Goal: Task Accomplishment & Management: Complete application form

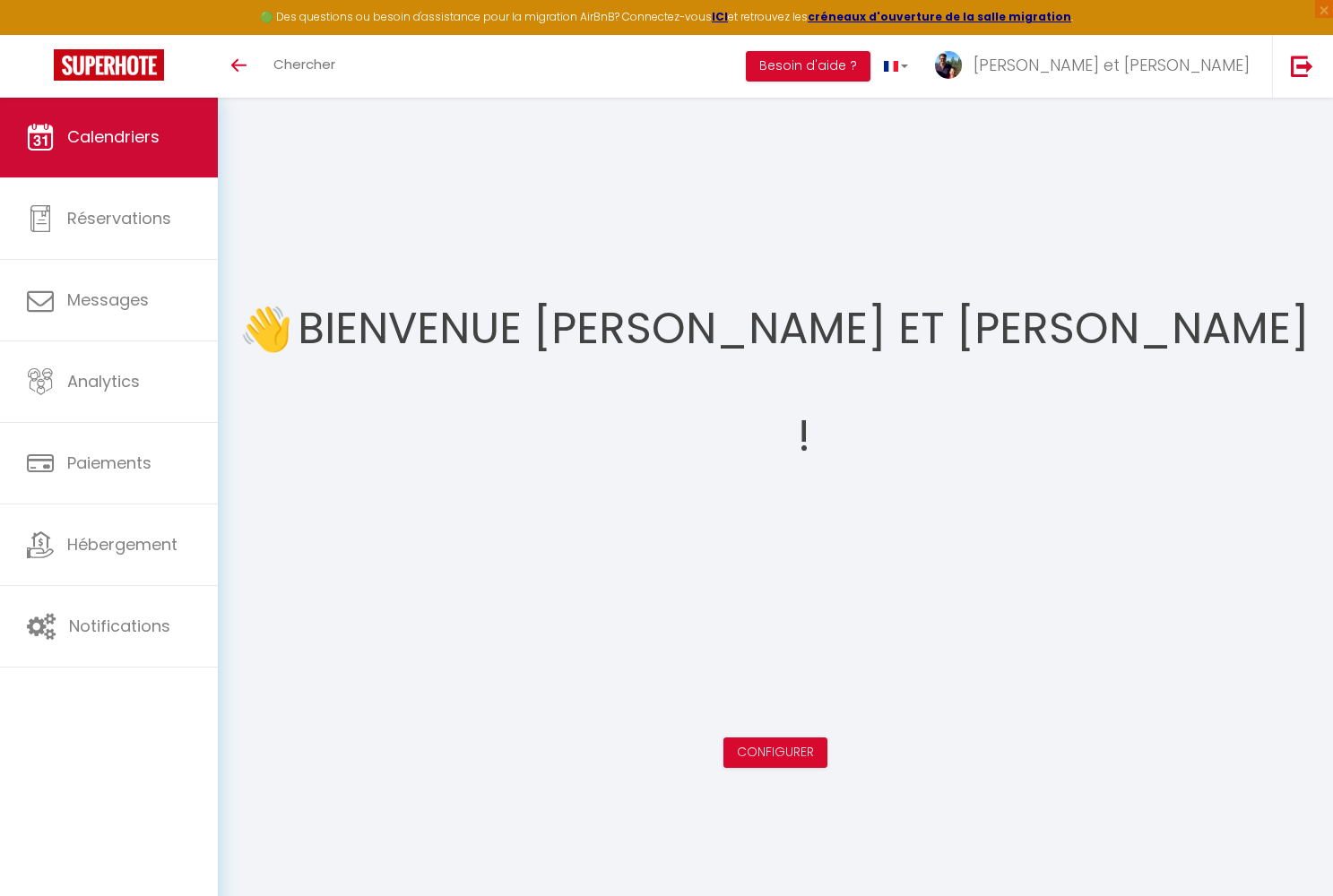
click at [105, 160] on link "Calendriers" at bounding box center [108, 136] width 218 height 80
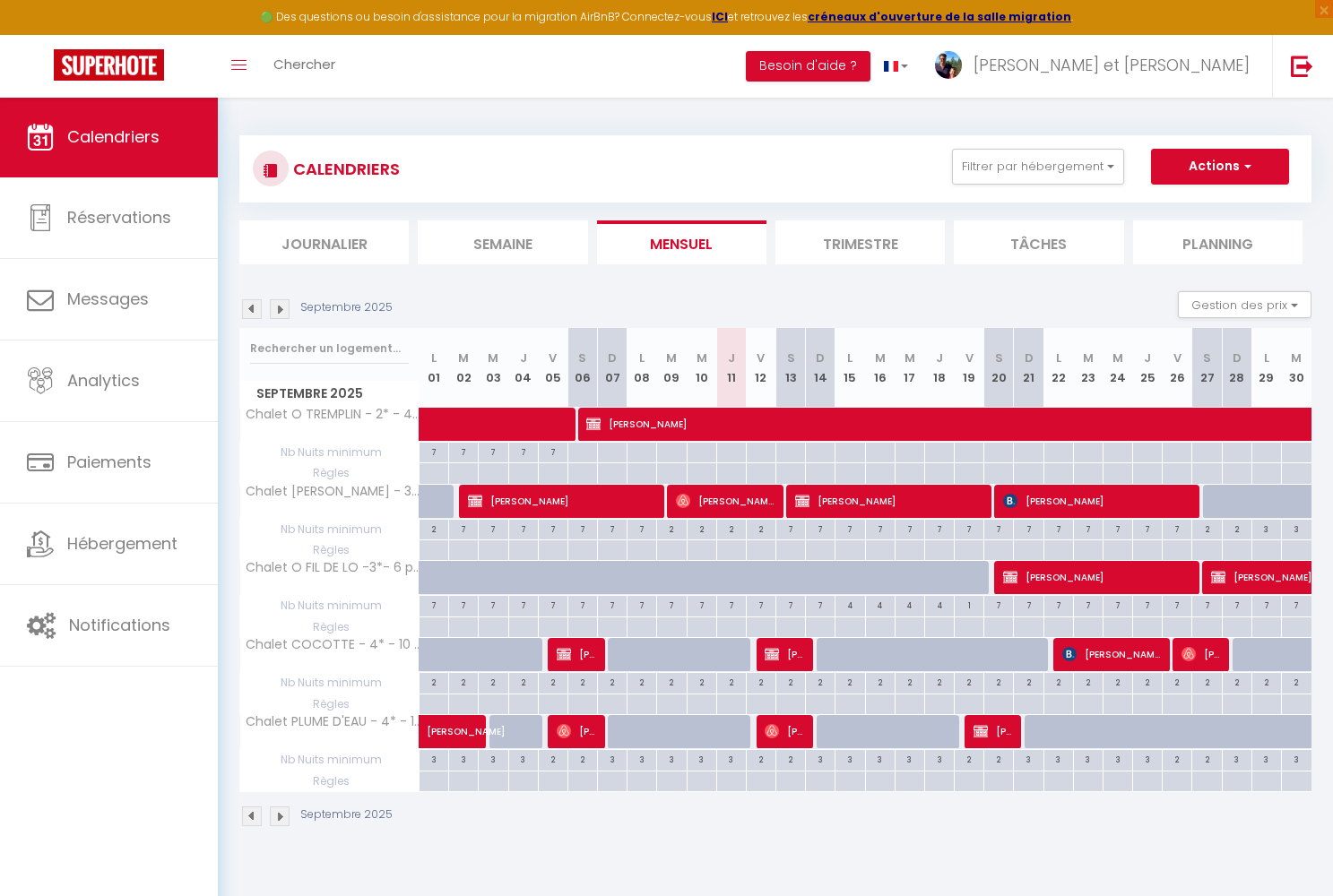
click at [280, 311] on img at bounding box center [280, 309] width 20 height 20
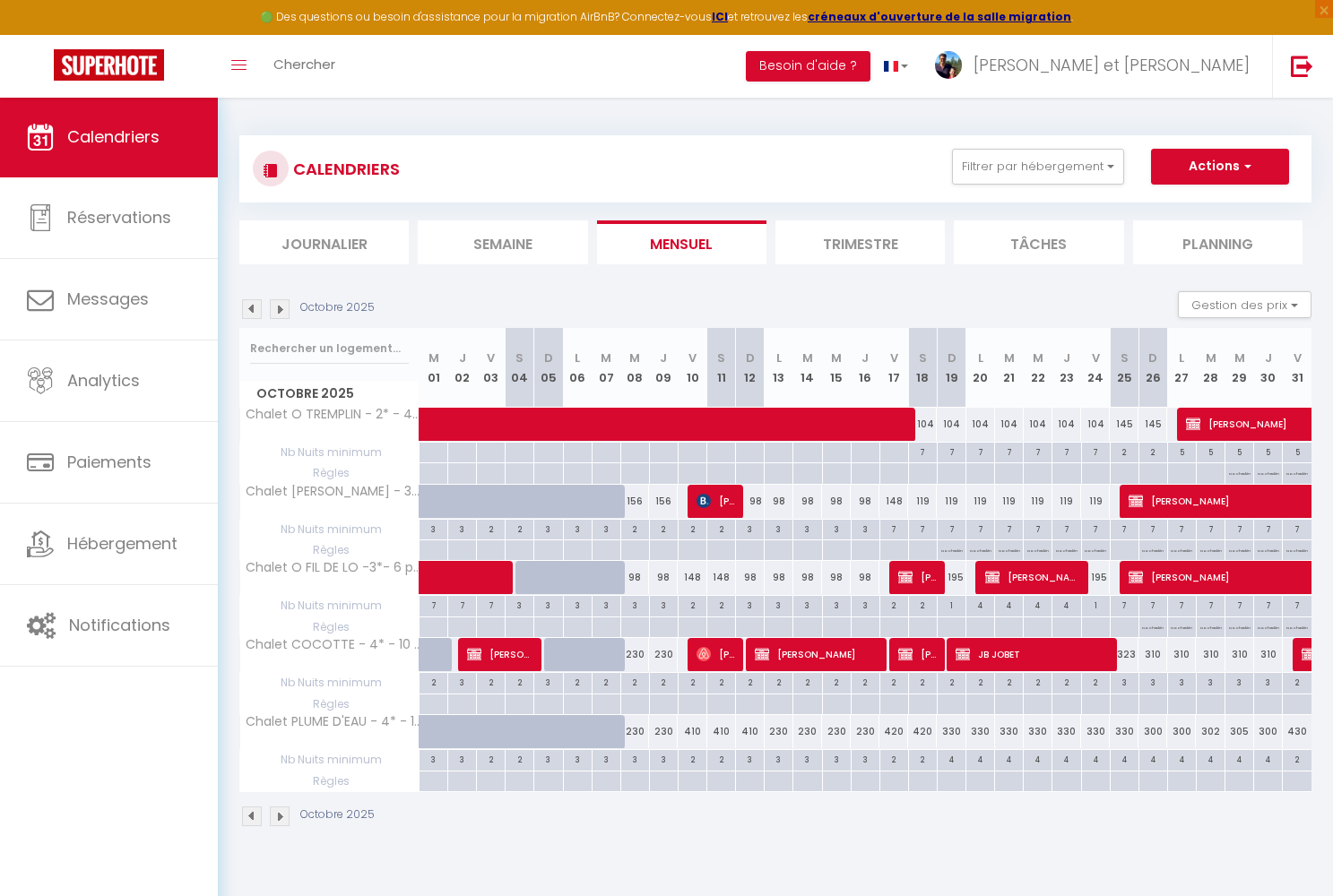
click at [460, 506] on div at bounding box center [473, 512] width 29 height 34
type input "90"
type input "Jeu 02 Octobre 2025"
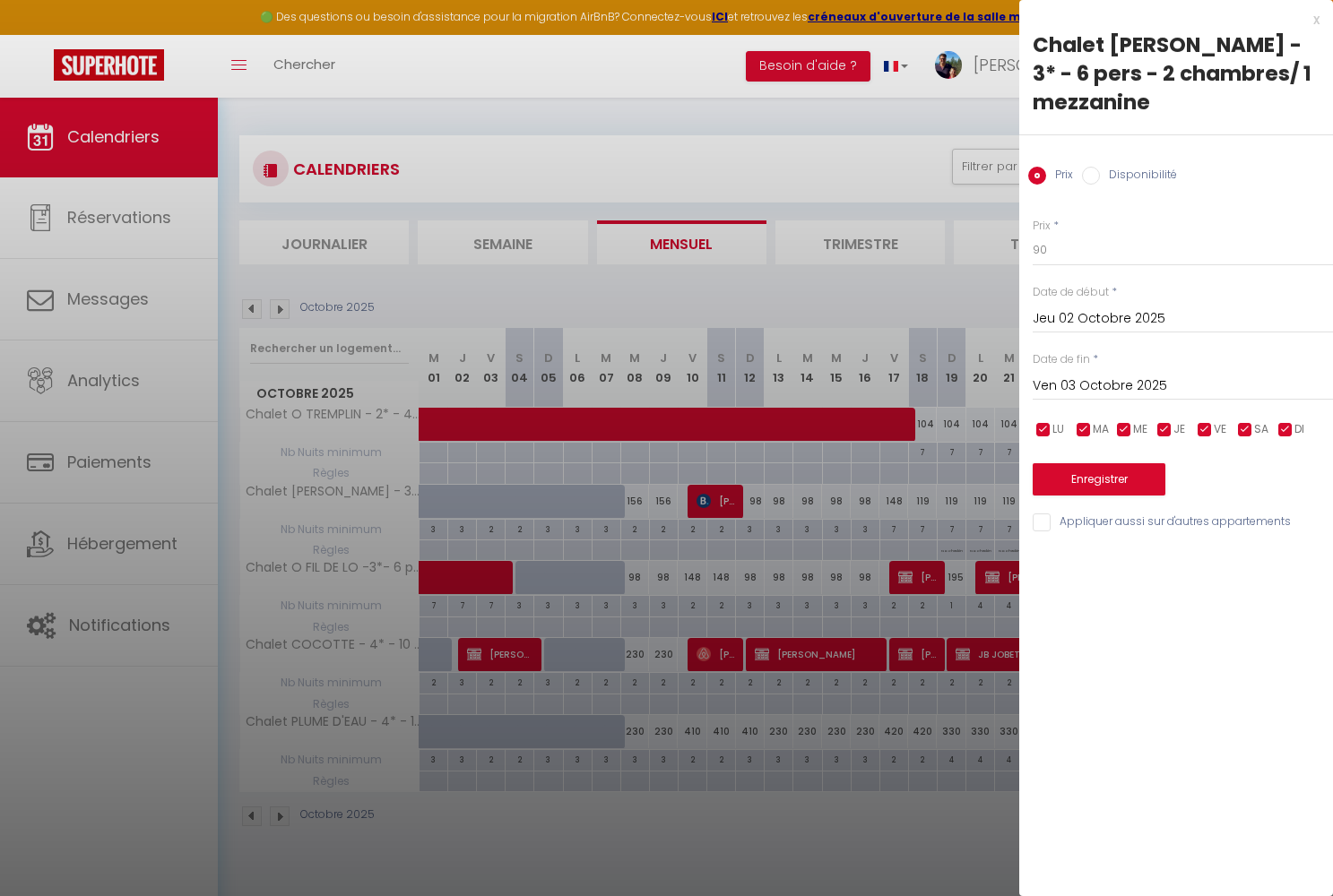
click at [1057, 375] on input "Ven 03 Octobre 2025" at bounding box center [1183, 387] width 300 height 23
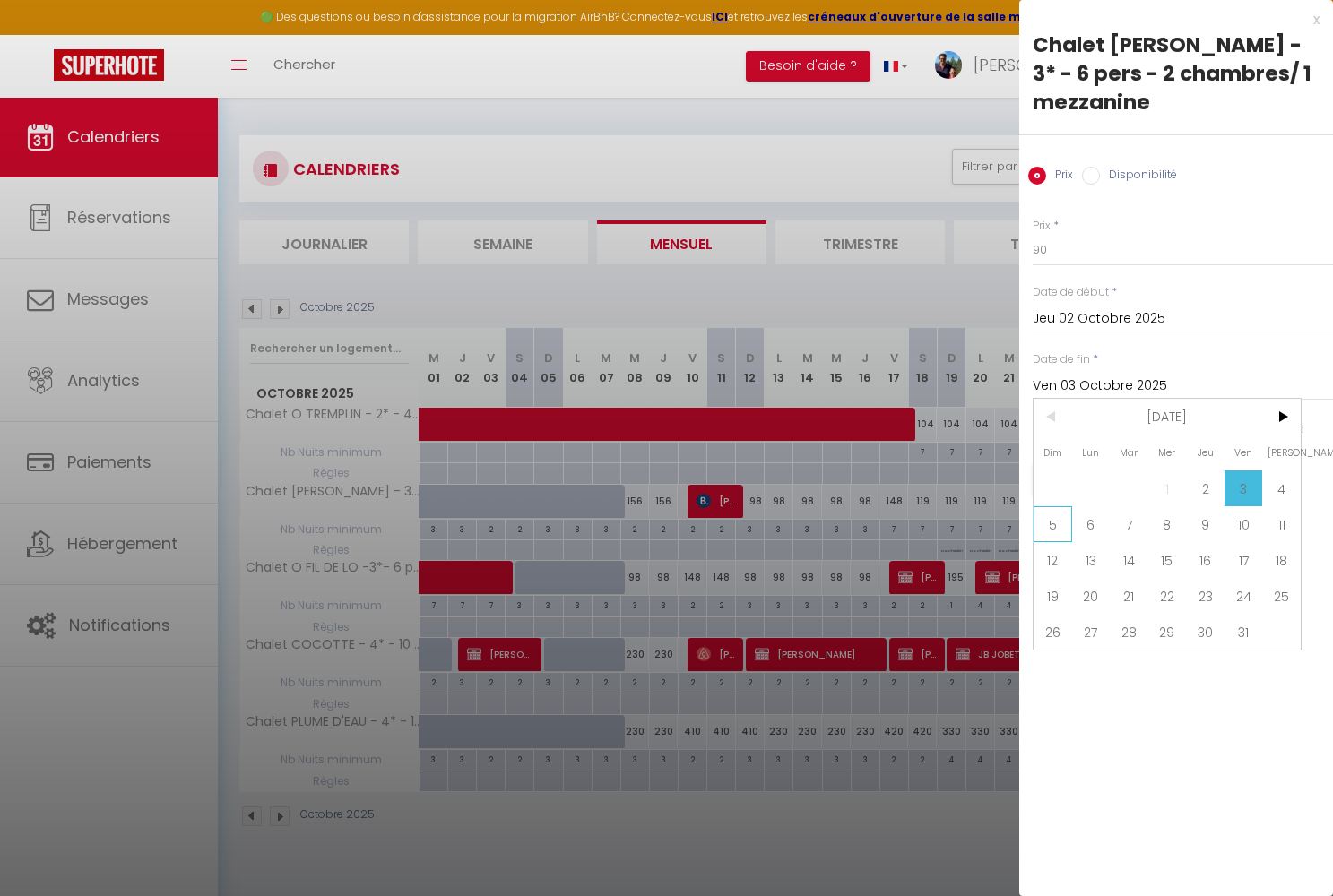
click at [1063, 506] on span "5" at bounding box center [1053, 524] width 39 height 36
type input "Dim 05 Octobre 2025"
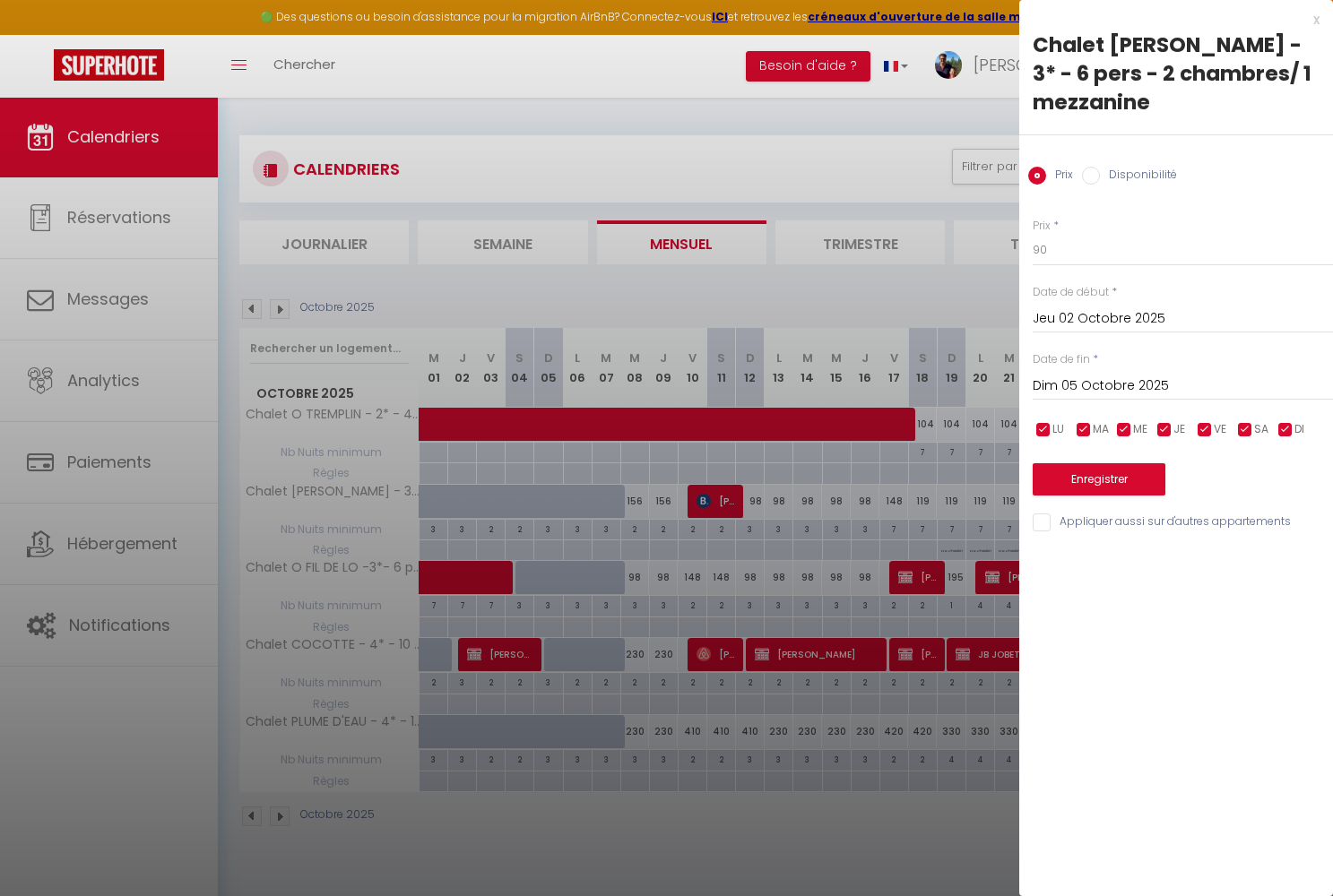
click at [1125, 463] on button "Enregistrer" at bounding box center [1099, 480] width 133 height 33
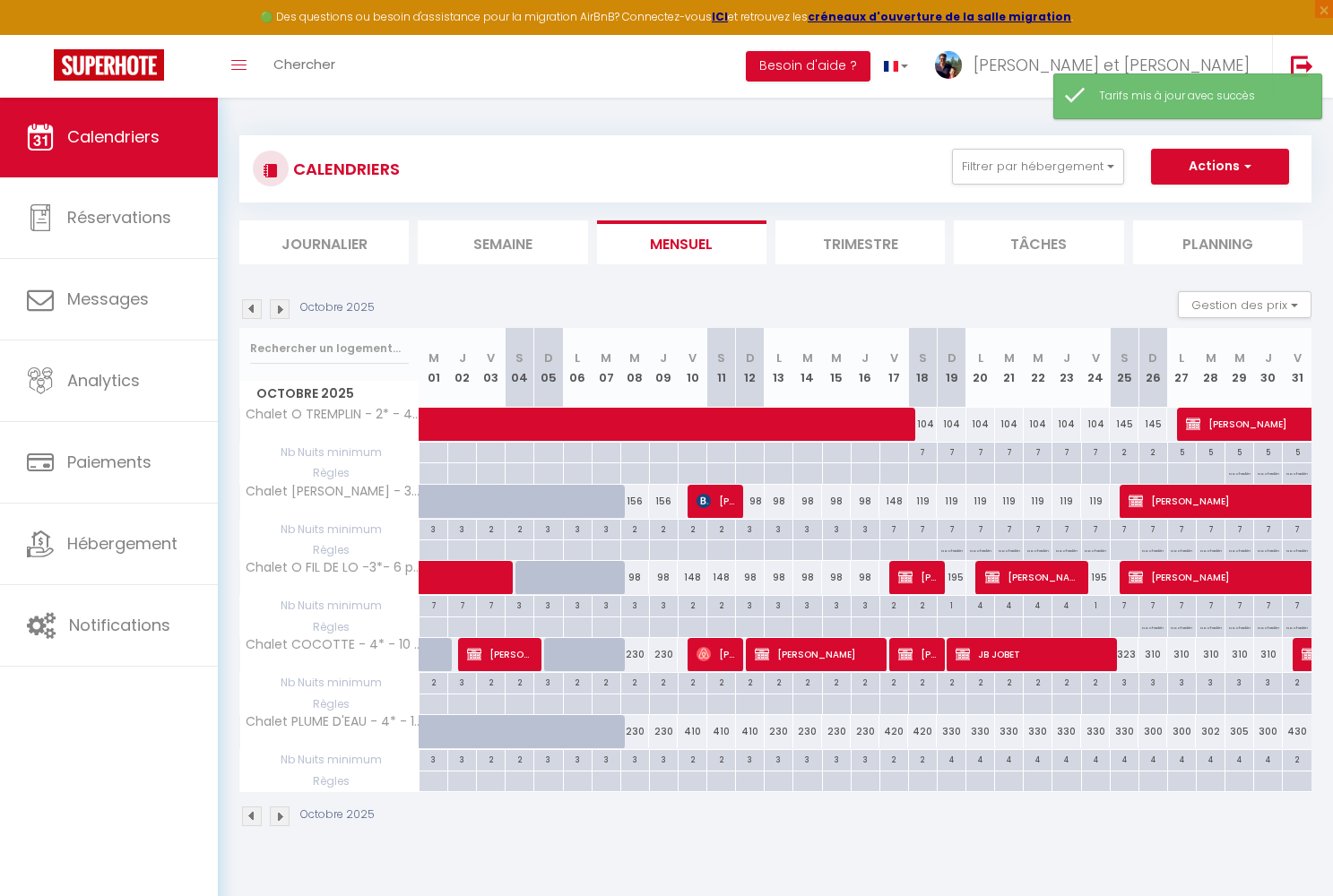
click at [1196, 161] on button "Actions" at bounding box center [1220, 167] width 138 height 36
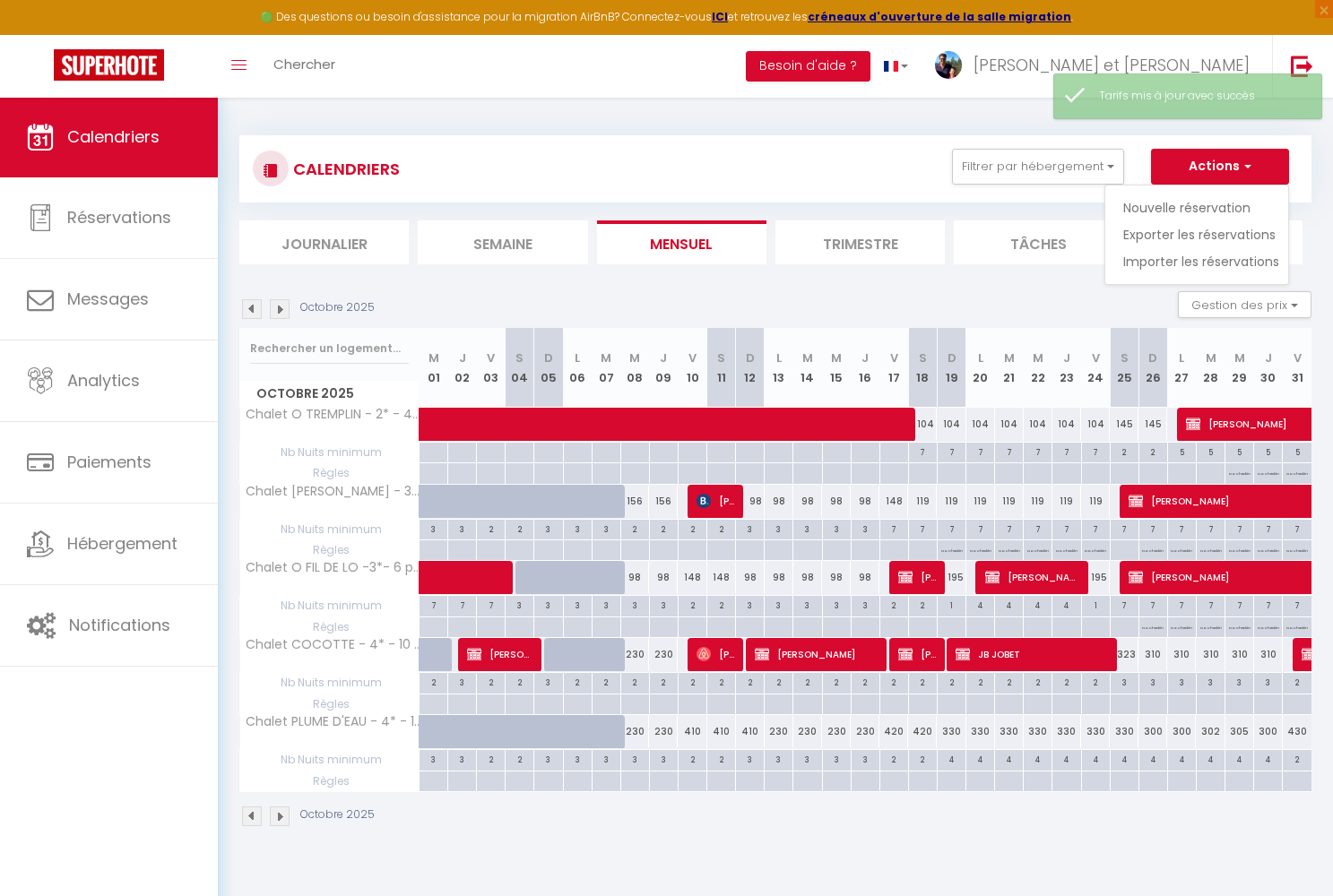
click at [1157, 209] on link "Nouvelle réservation" at bounding box center [1201, 208] width 156 height 27
select select
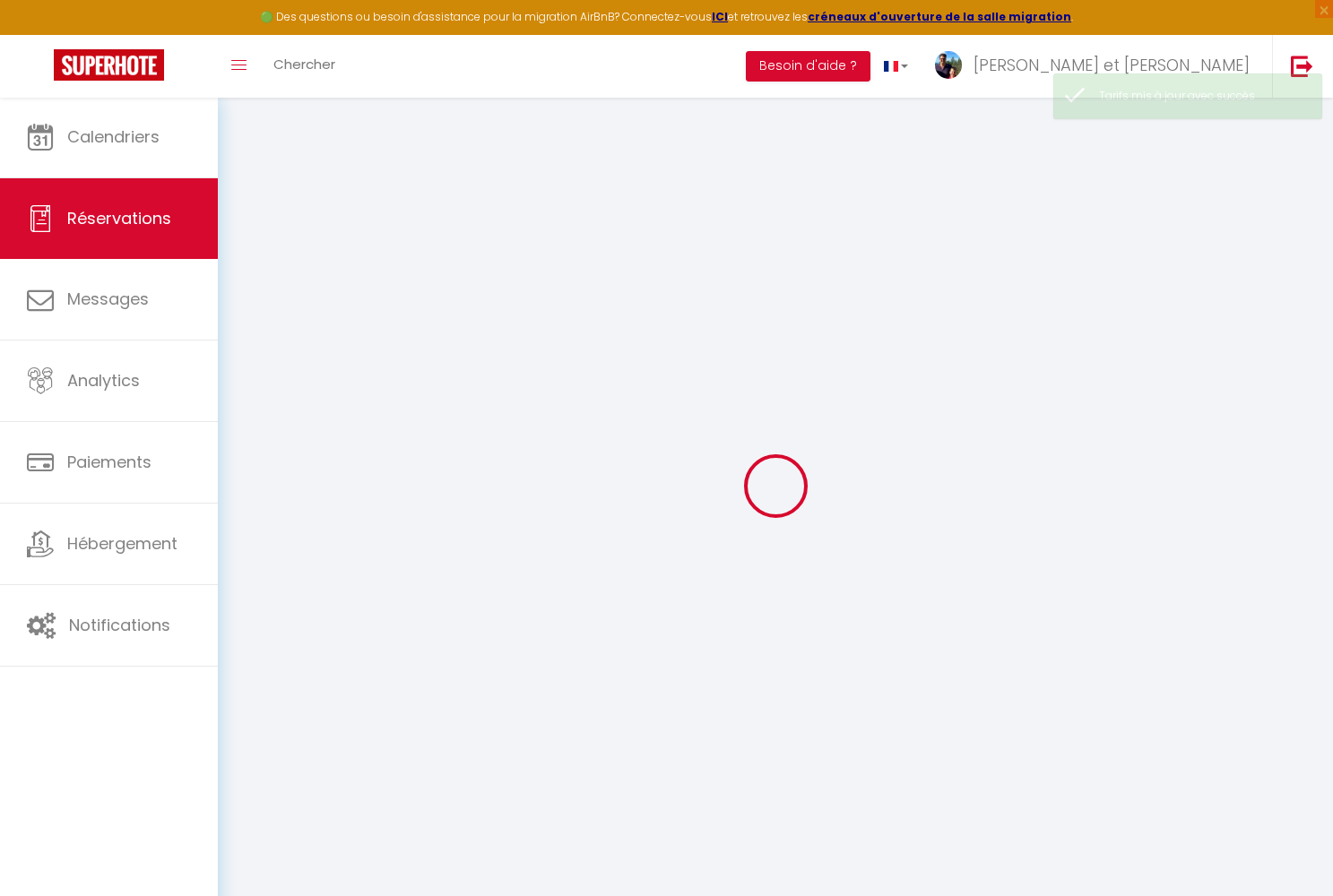
select select
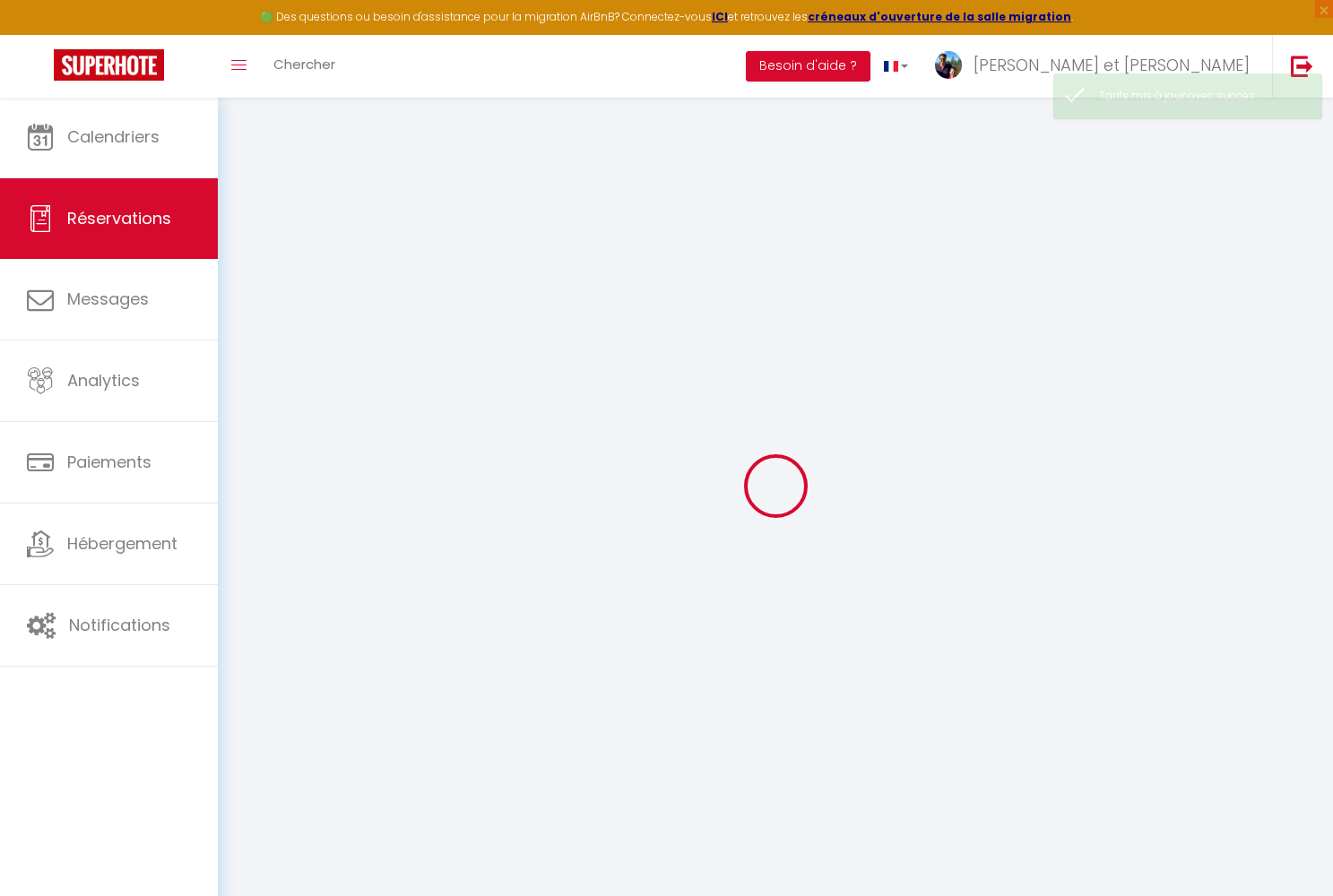
select select
checkbox input "false"
select select
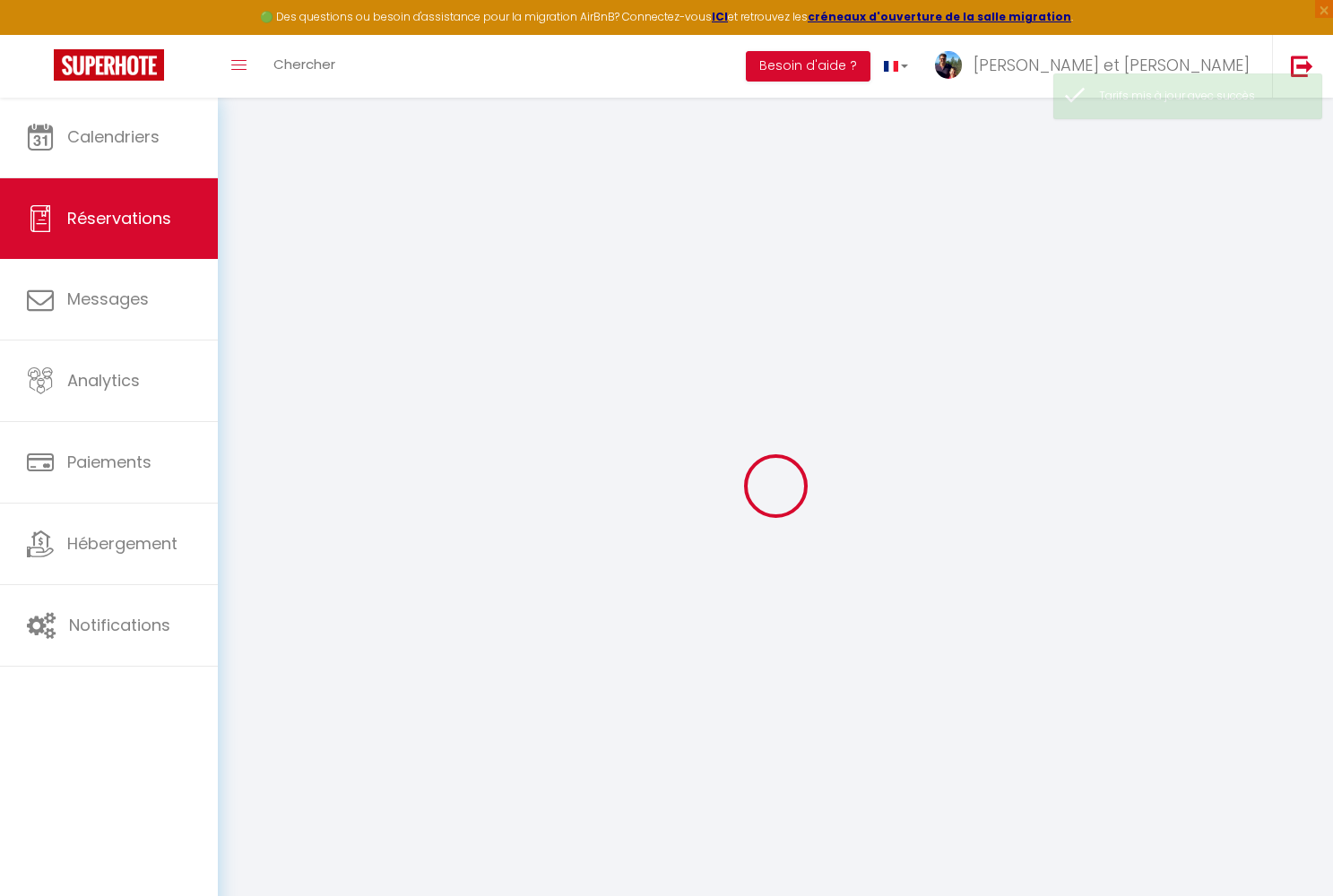
select select
checkbox input "false"
select select
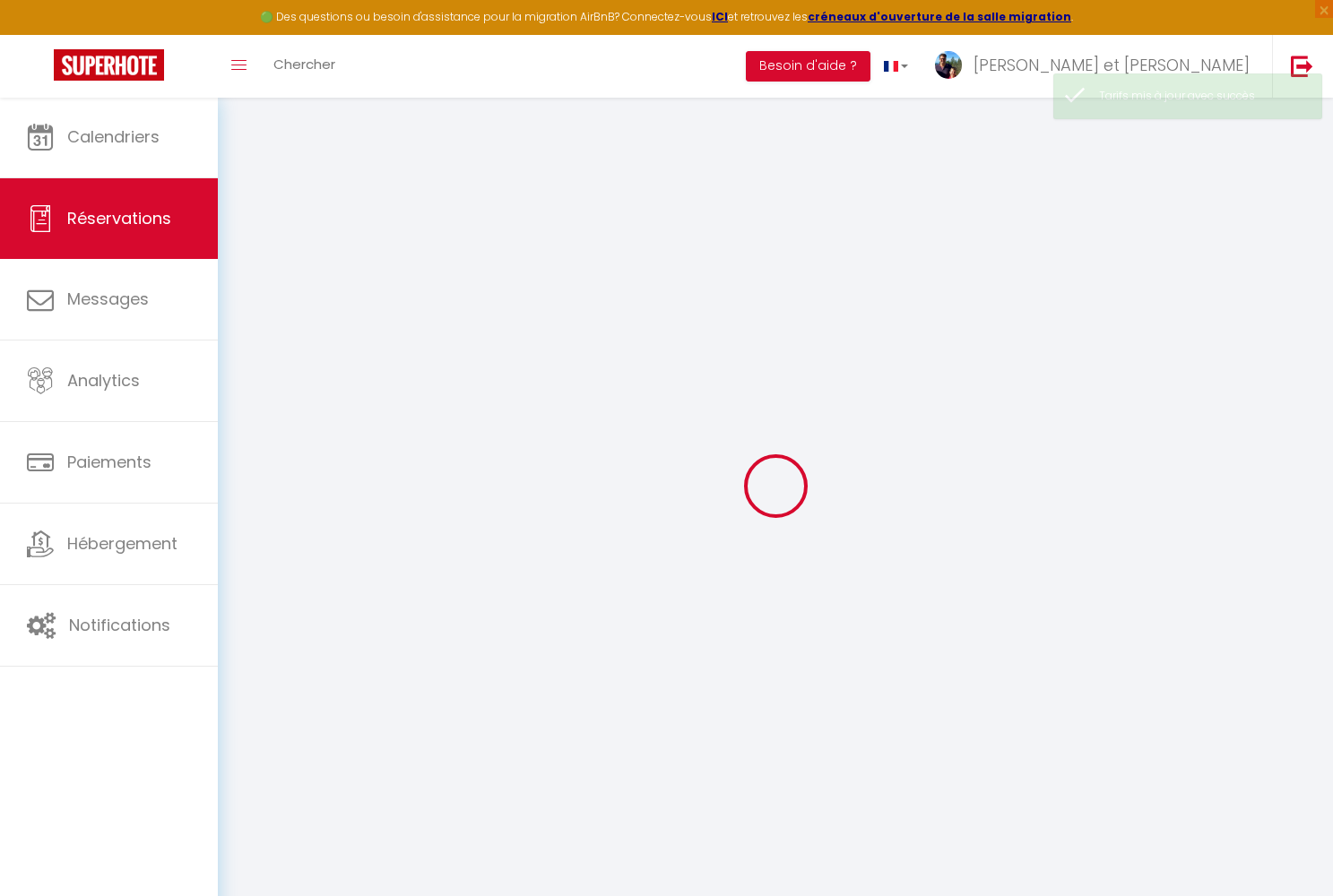
select select
checkbox input "false"
select select
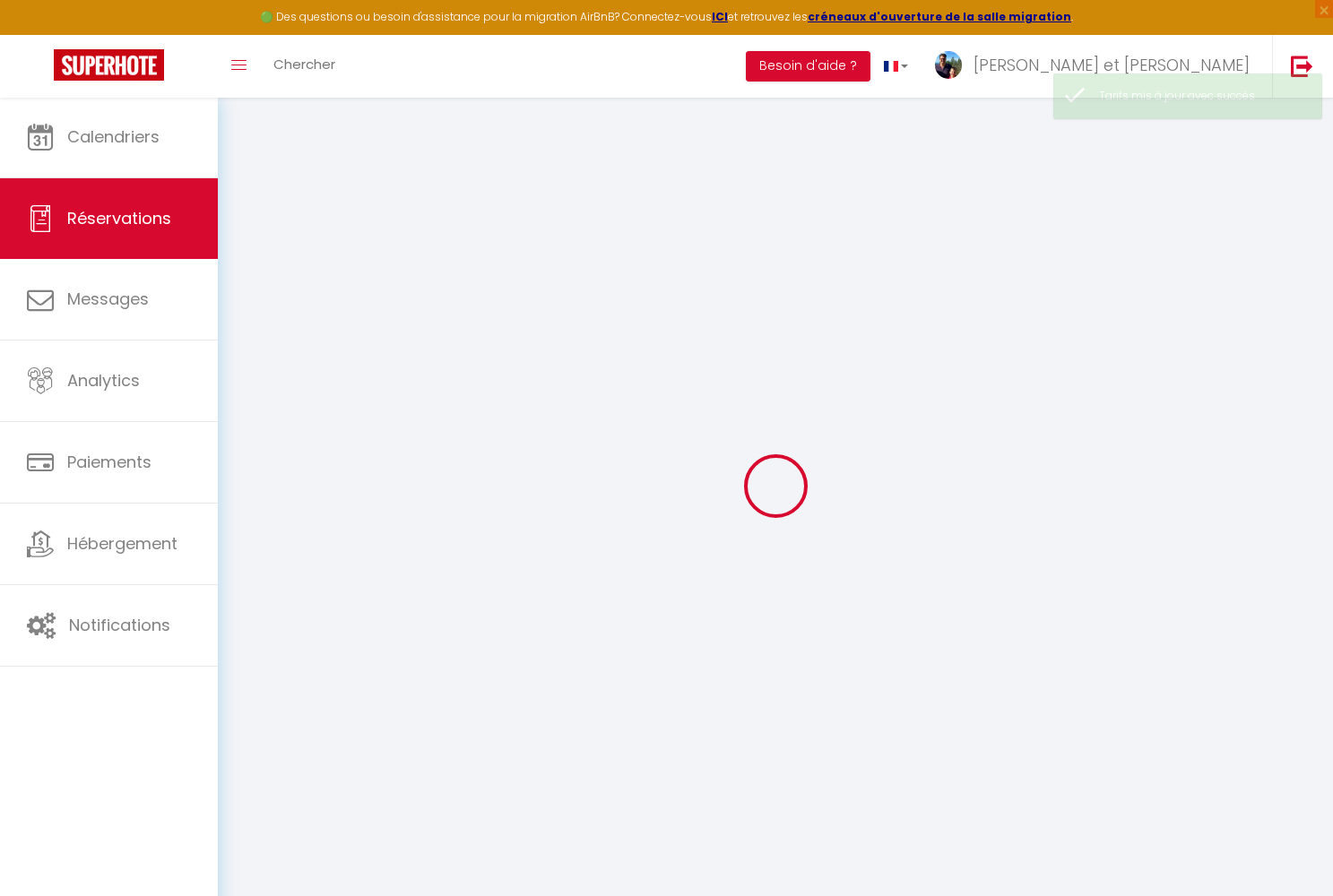
select select
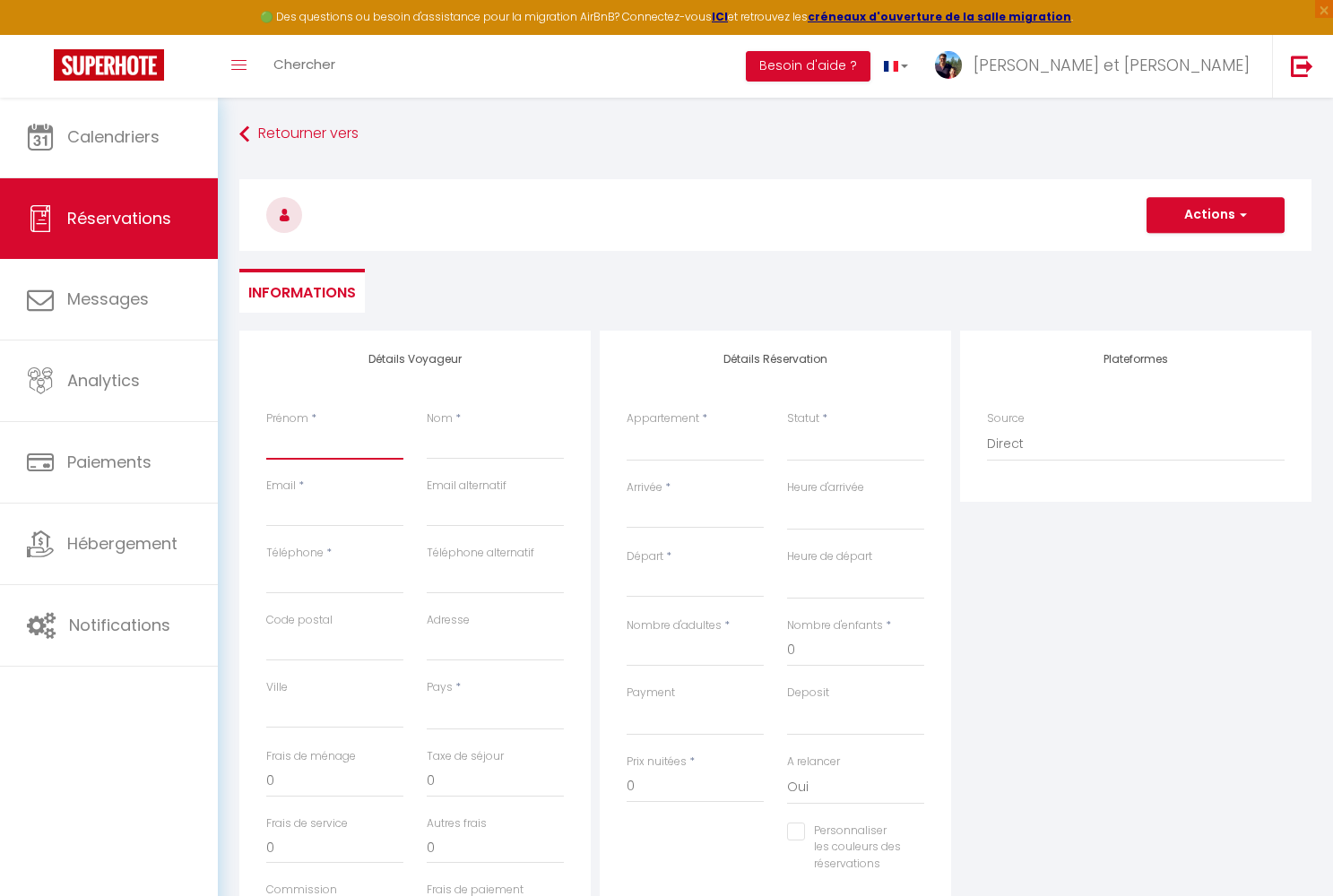
type input "S"
select select
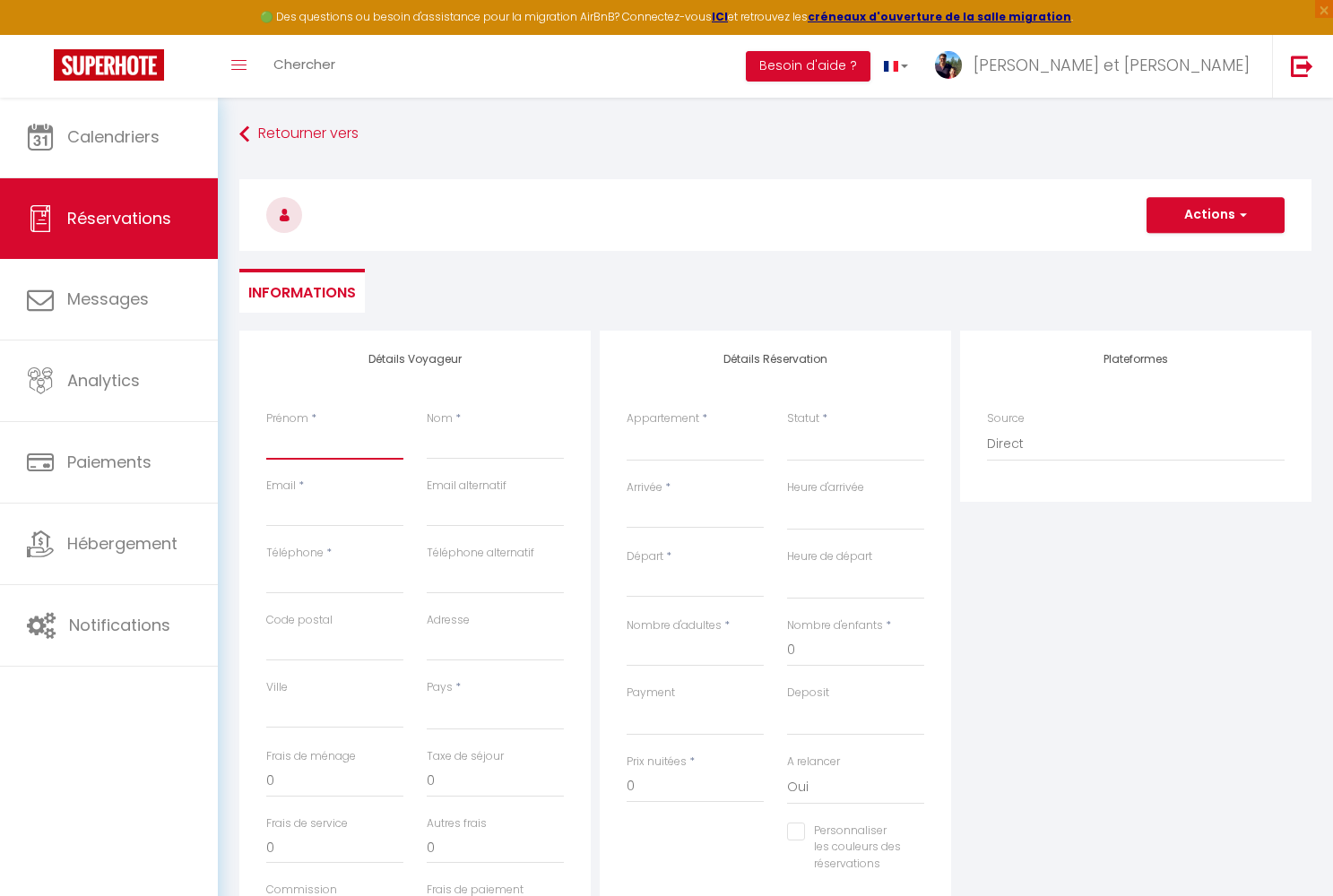
select select
checkbox input "false"
type input "Sv"
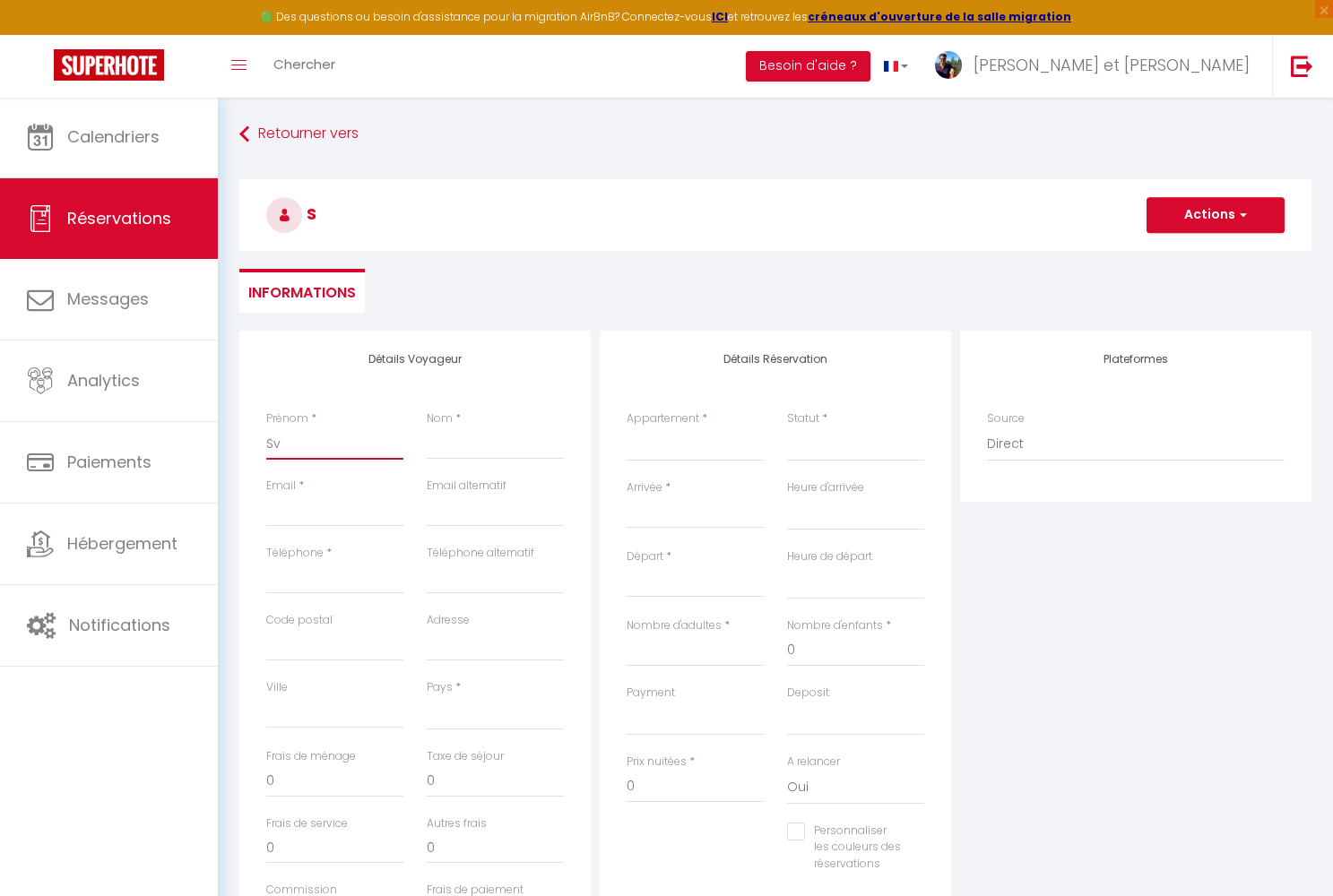
select select
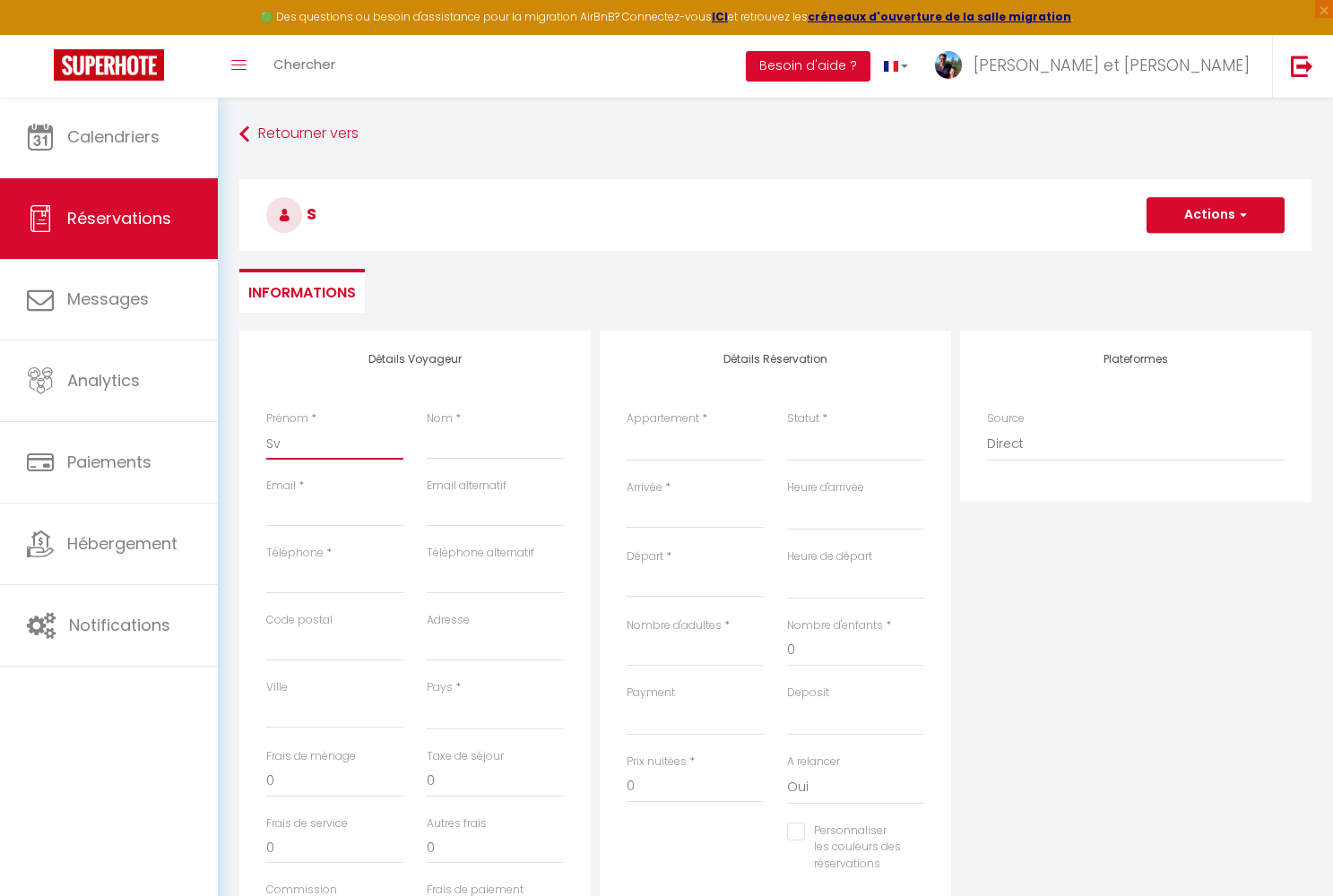
select select
checkbox input "false"
type input "Sve"
select select
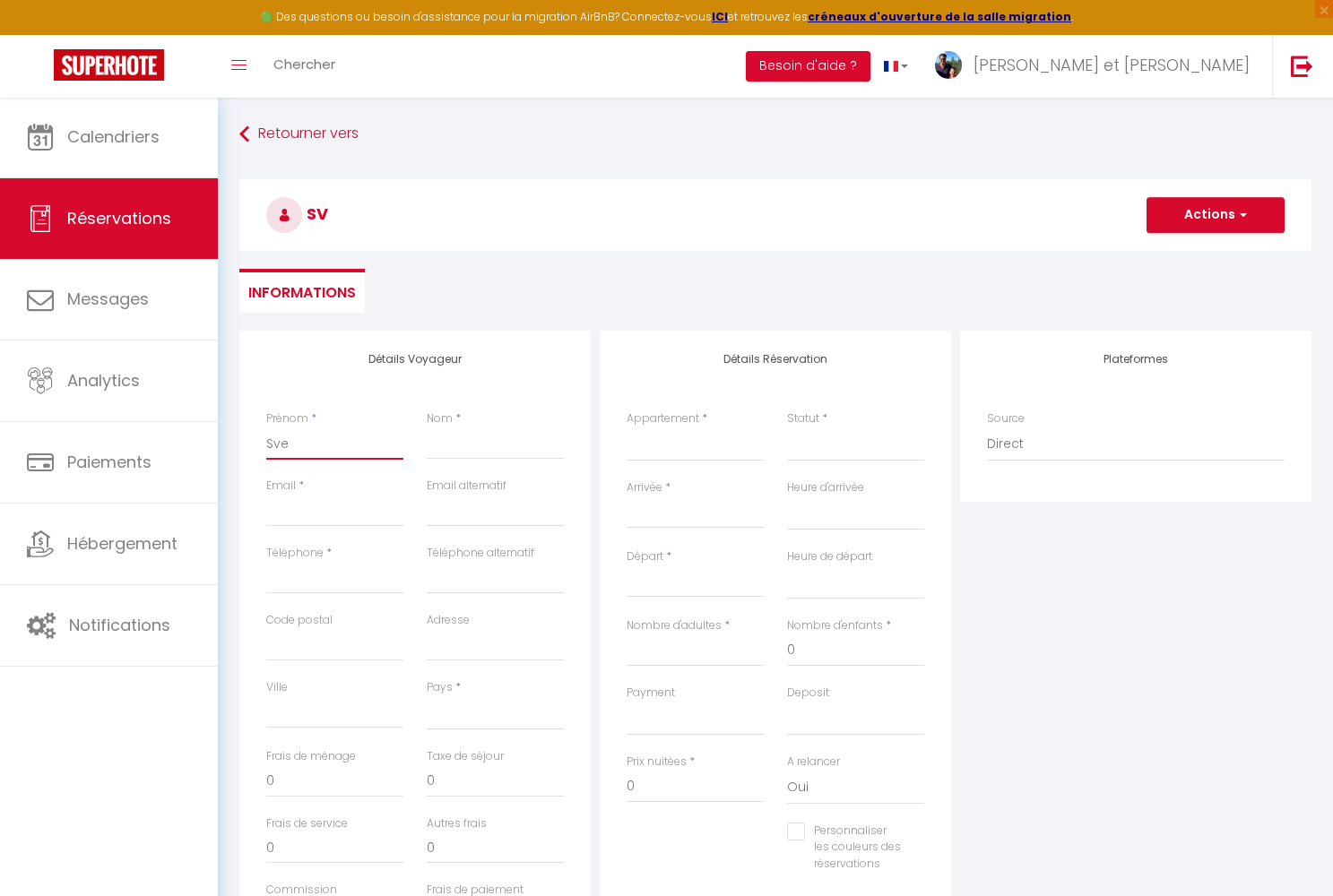
select select
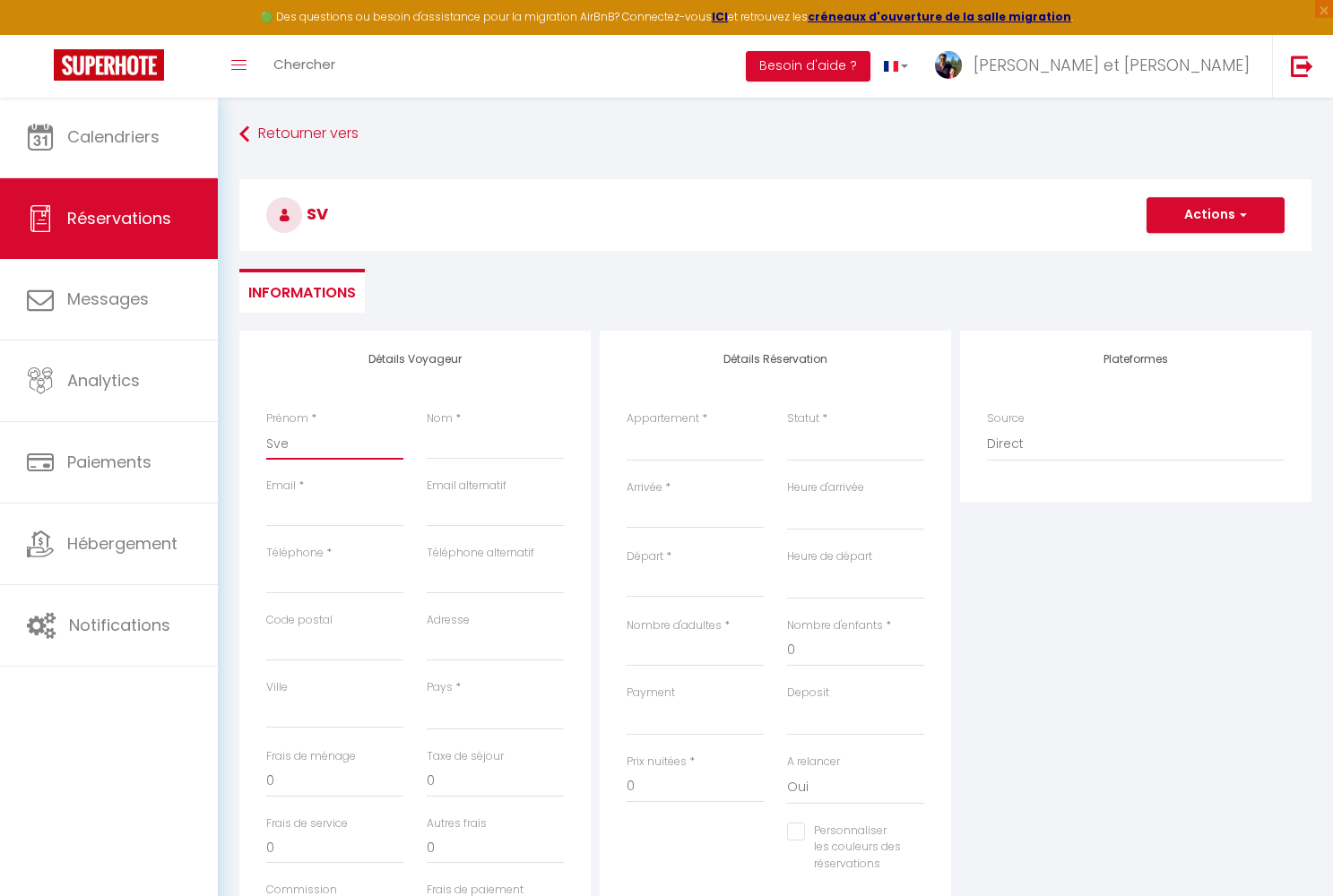
select select
checkbox input "false"
type input "Sven"
select select
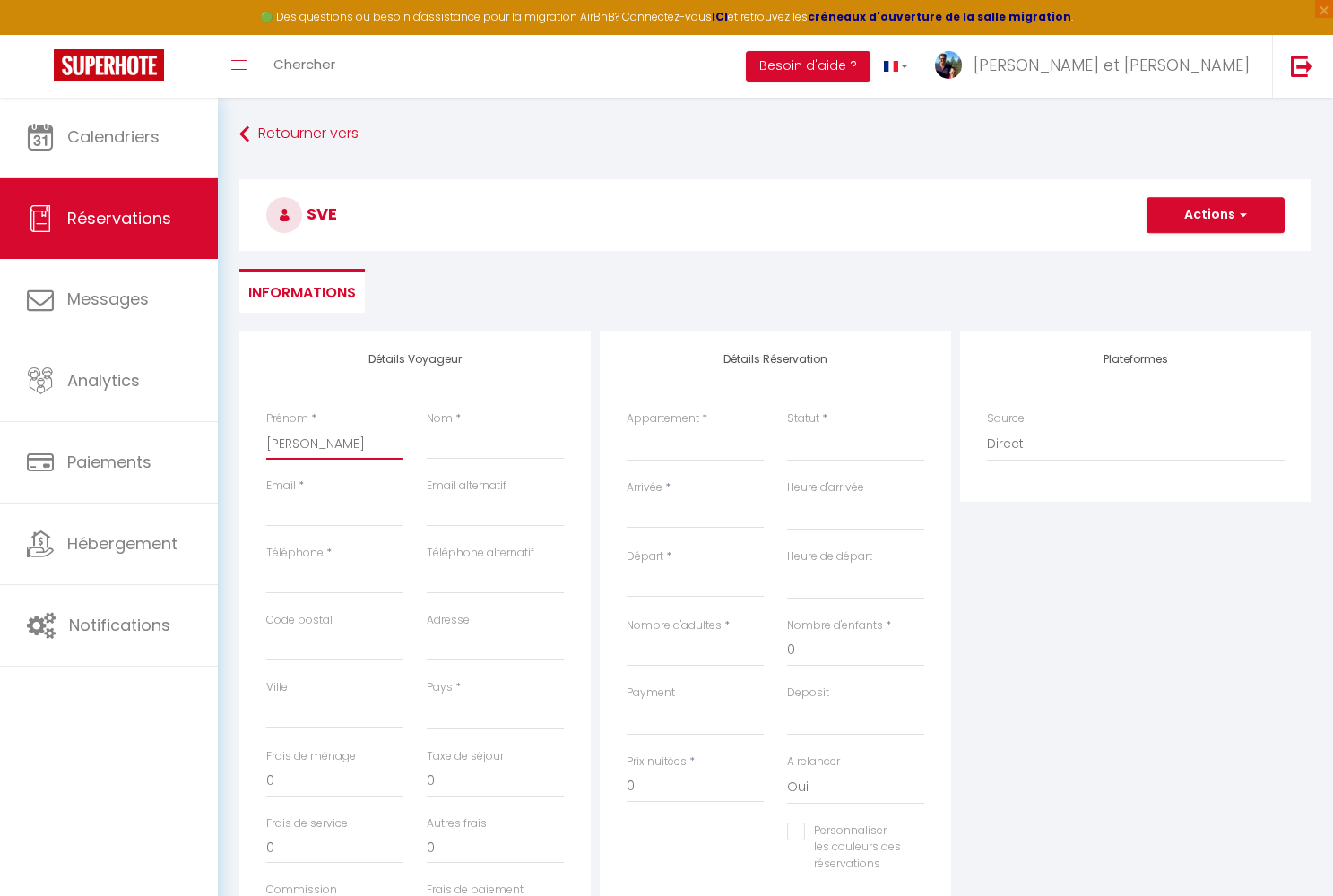
select select
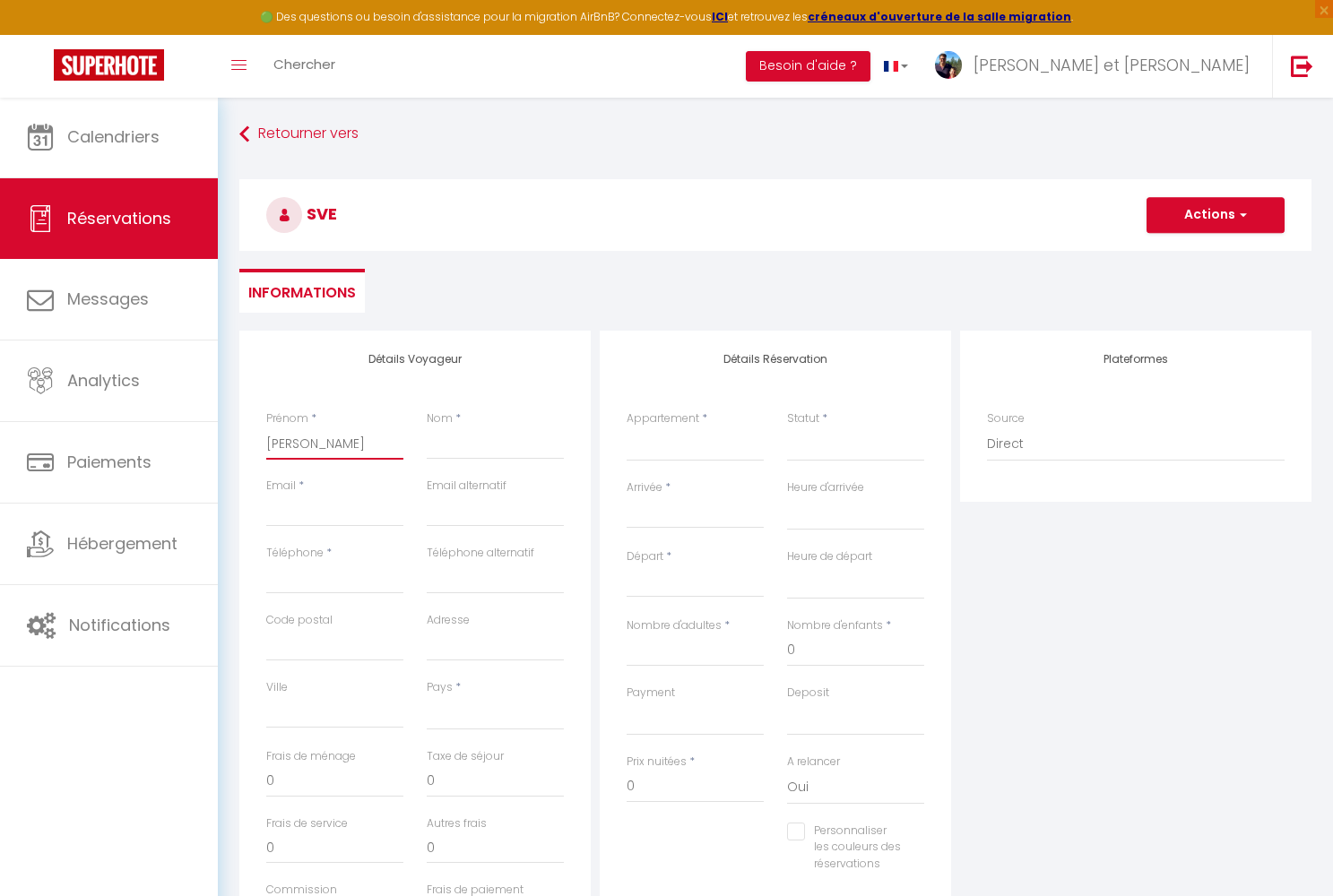
checkbox input "false"
type input "Sven"
type input "M"
select select
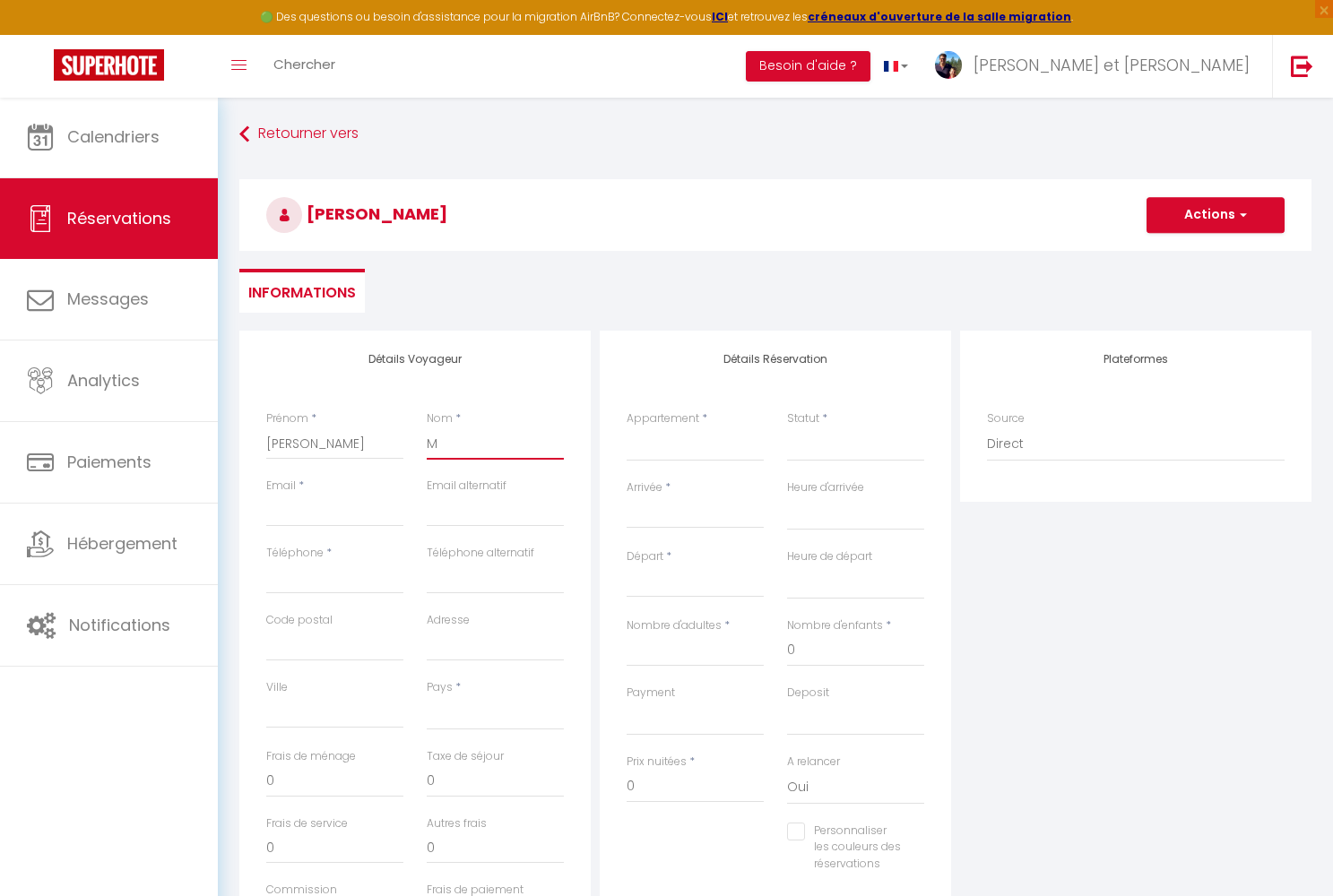
select select
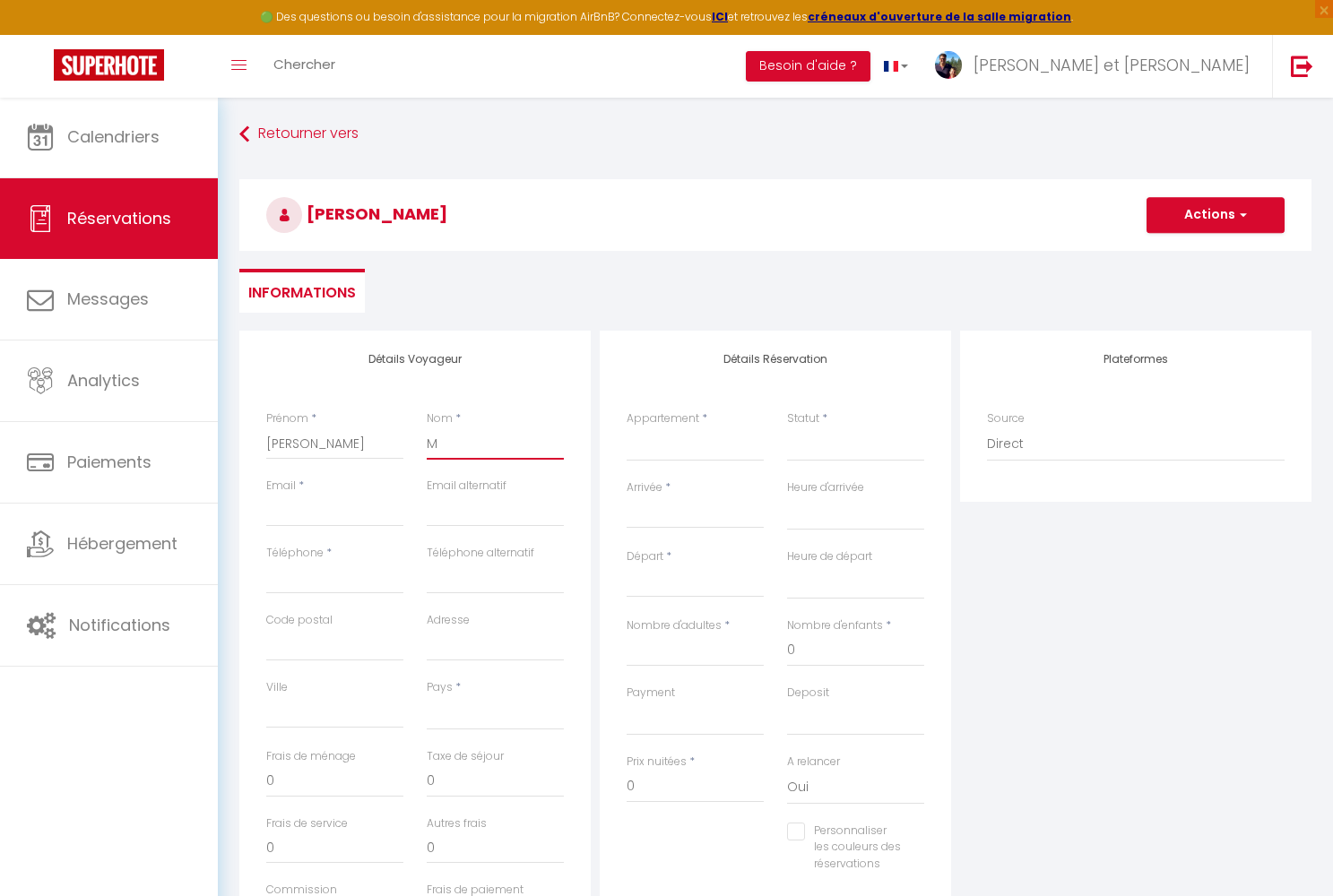
checkbox input "false"
type input "MI"
select select
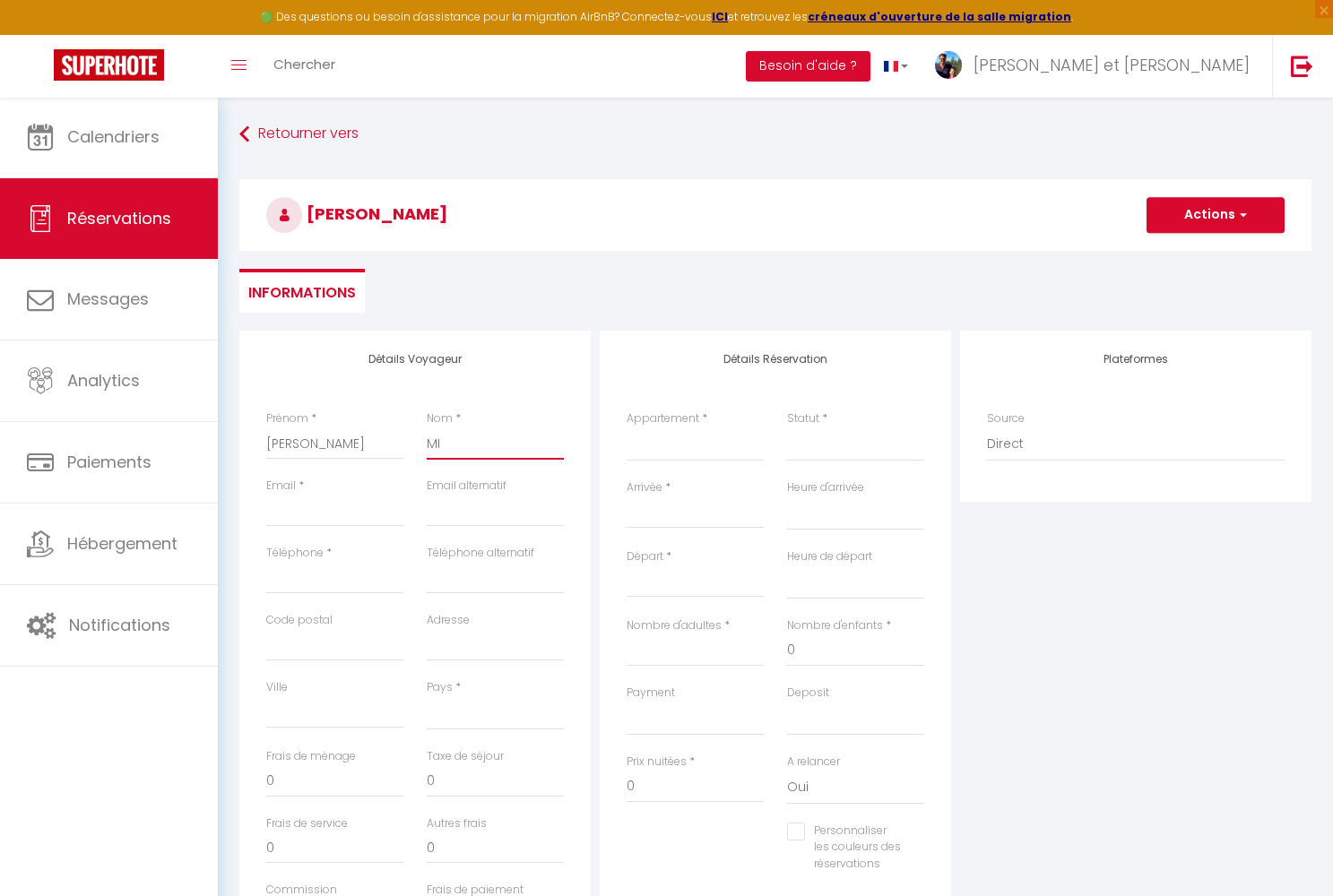
select select
checkbox input "false"
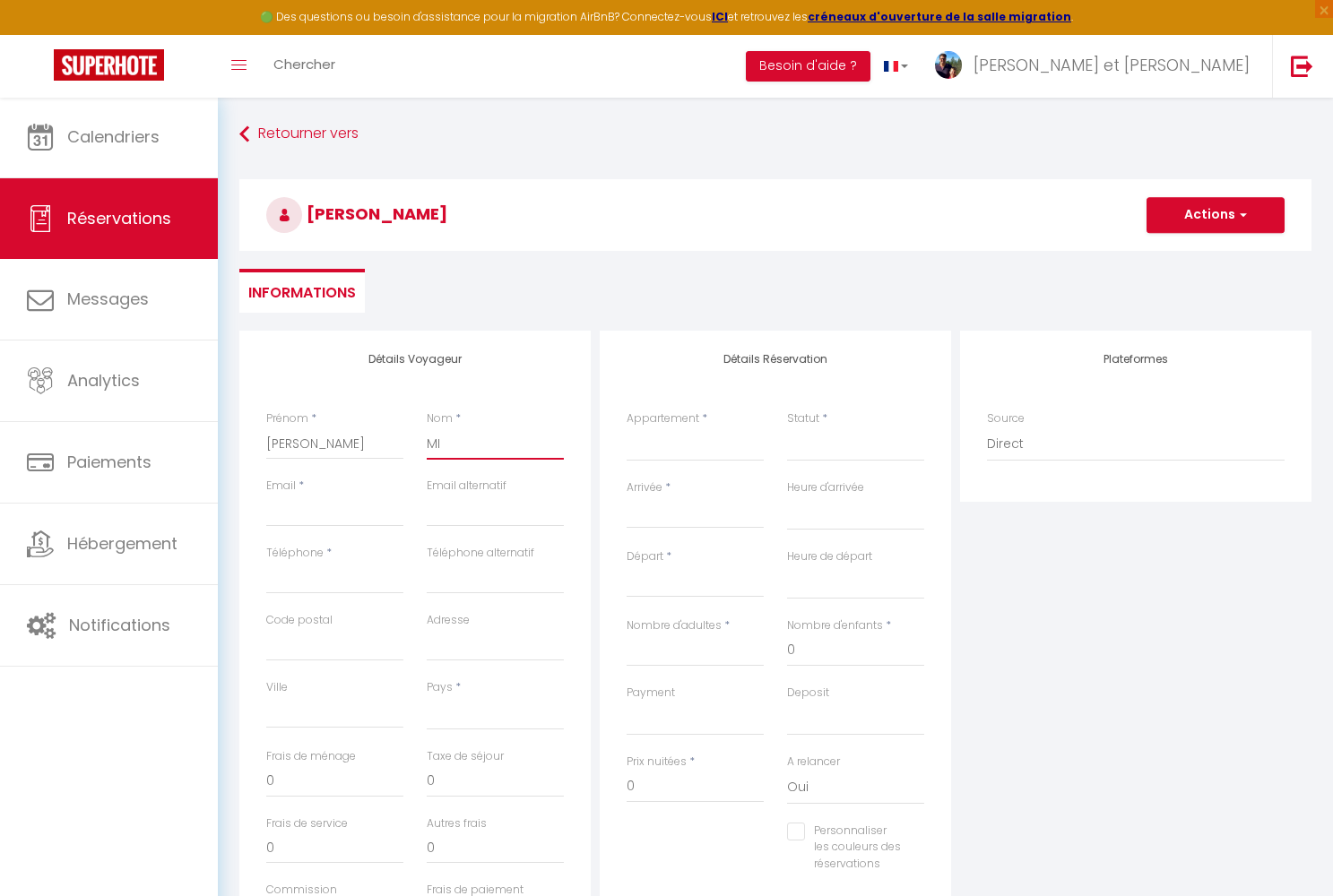
type input "MIC"
select select
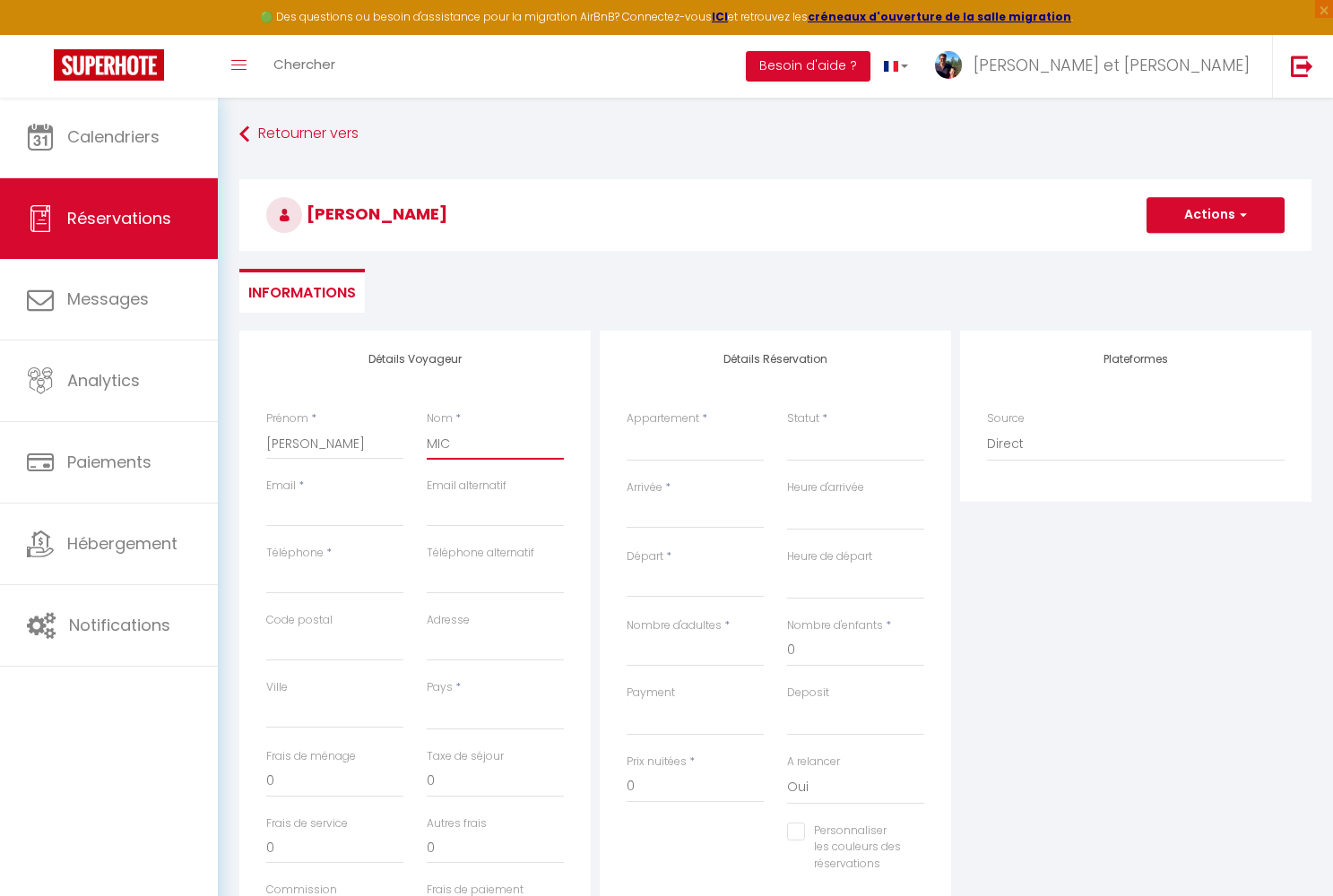
select select
checkbox input "false"
type input "MICH"
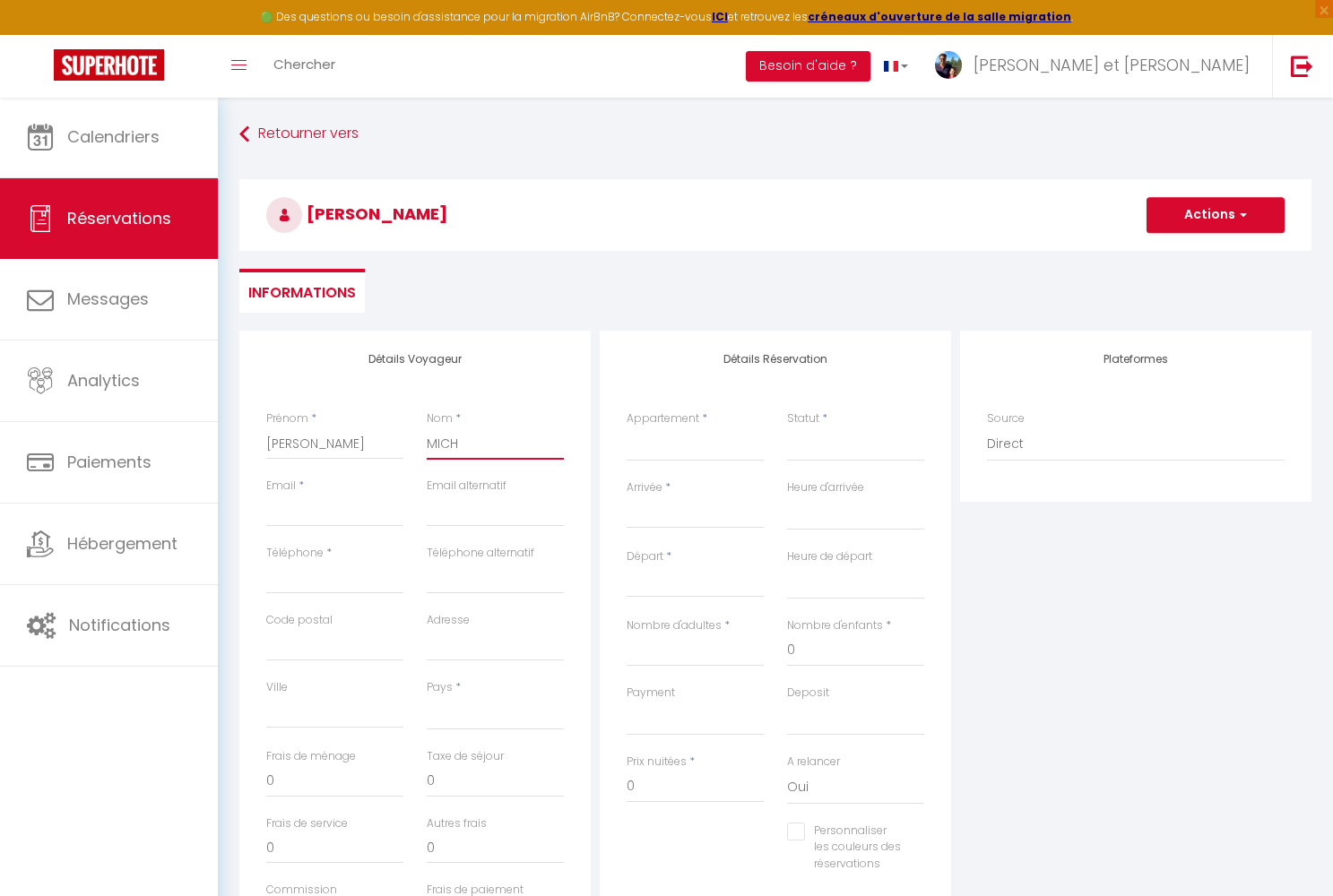
select select
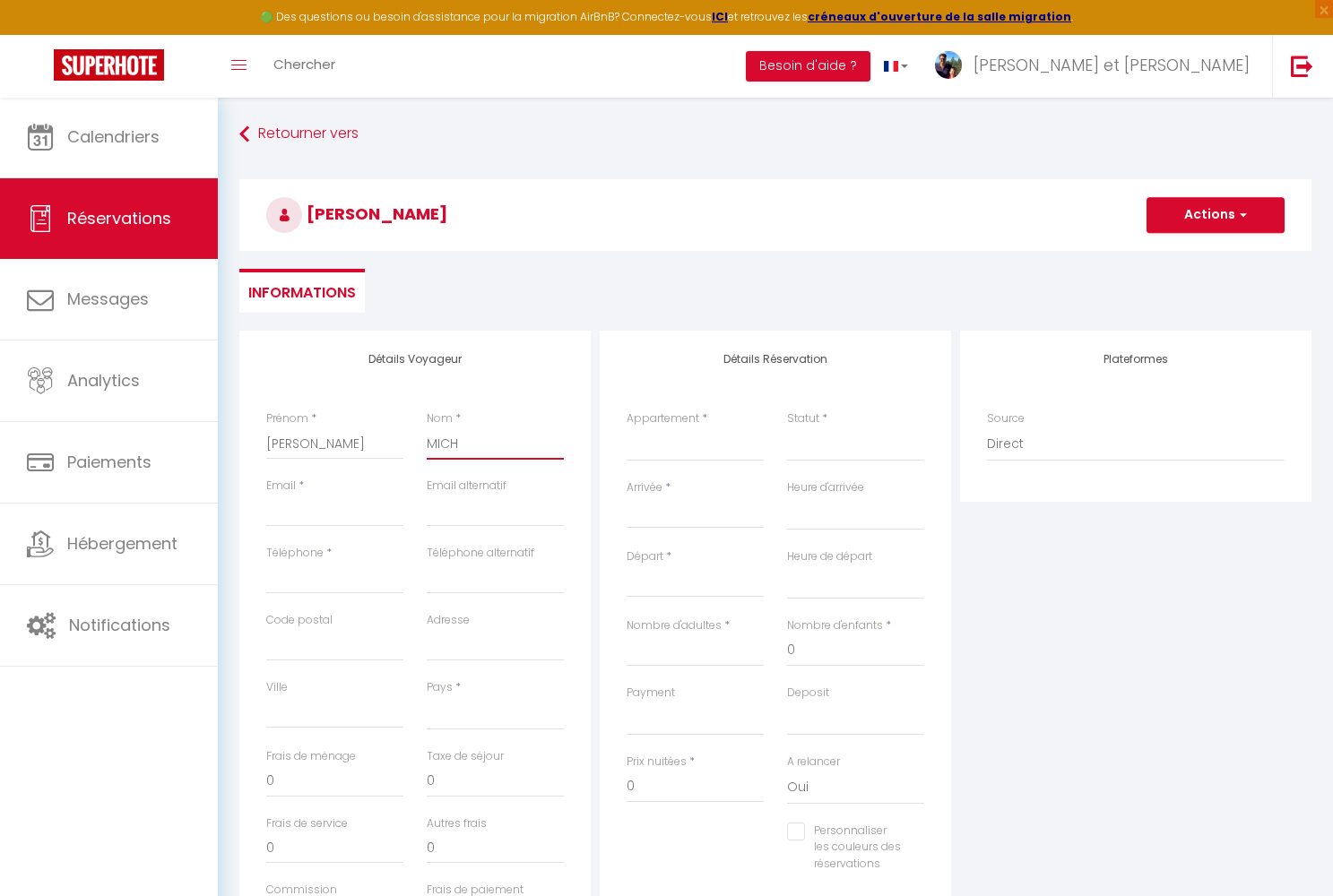
select select
checkbox input "false"
type input "MICHE"
select select
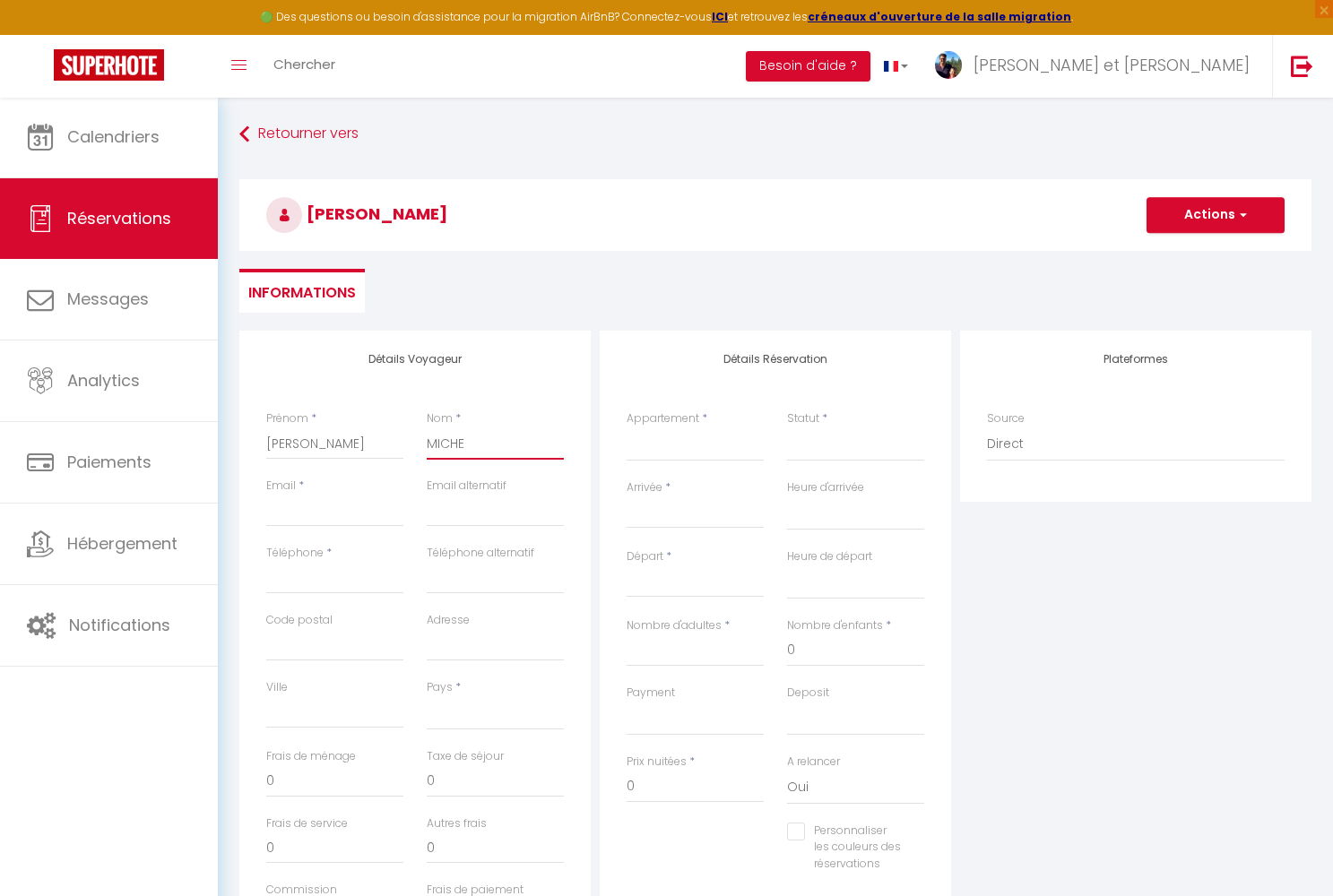
select select
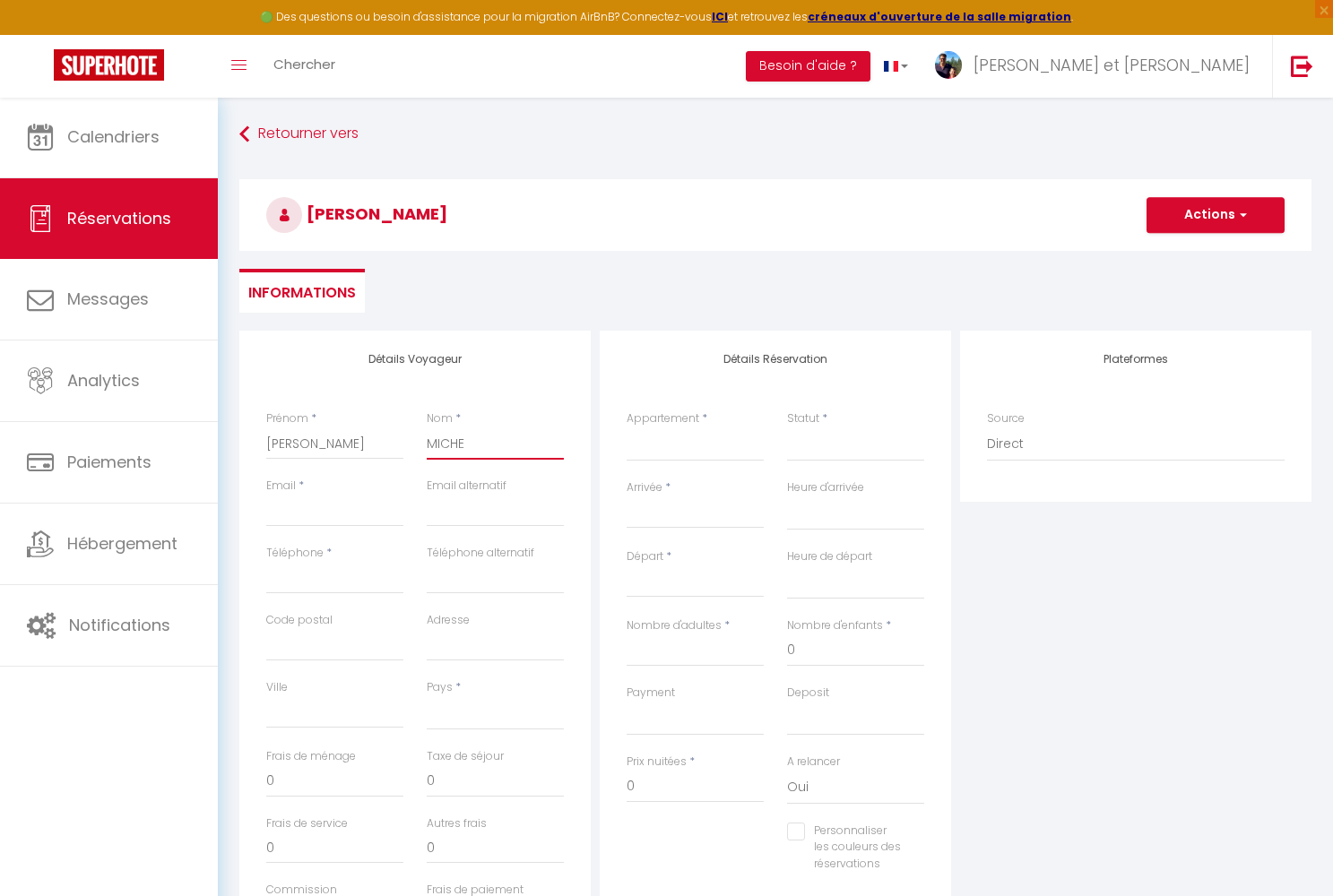
select select
checkbox input "false"
type input "MICHEL"
select select
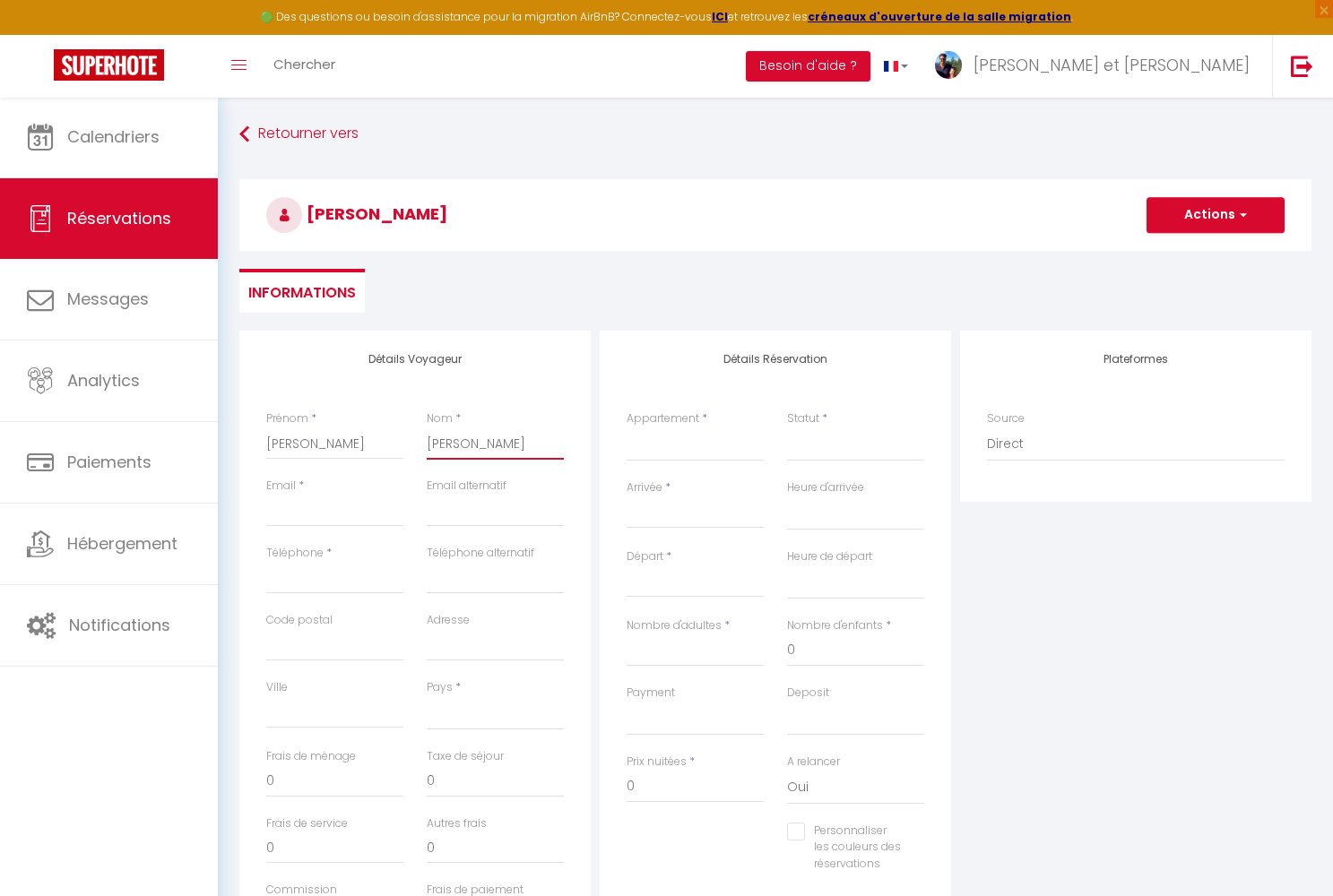
select select
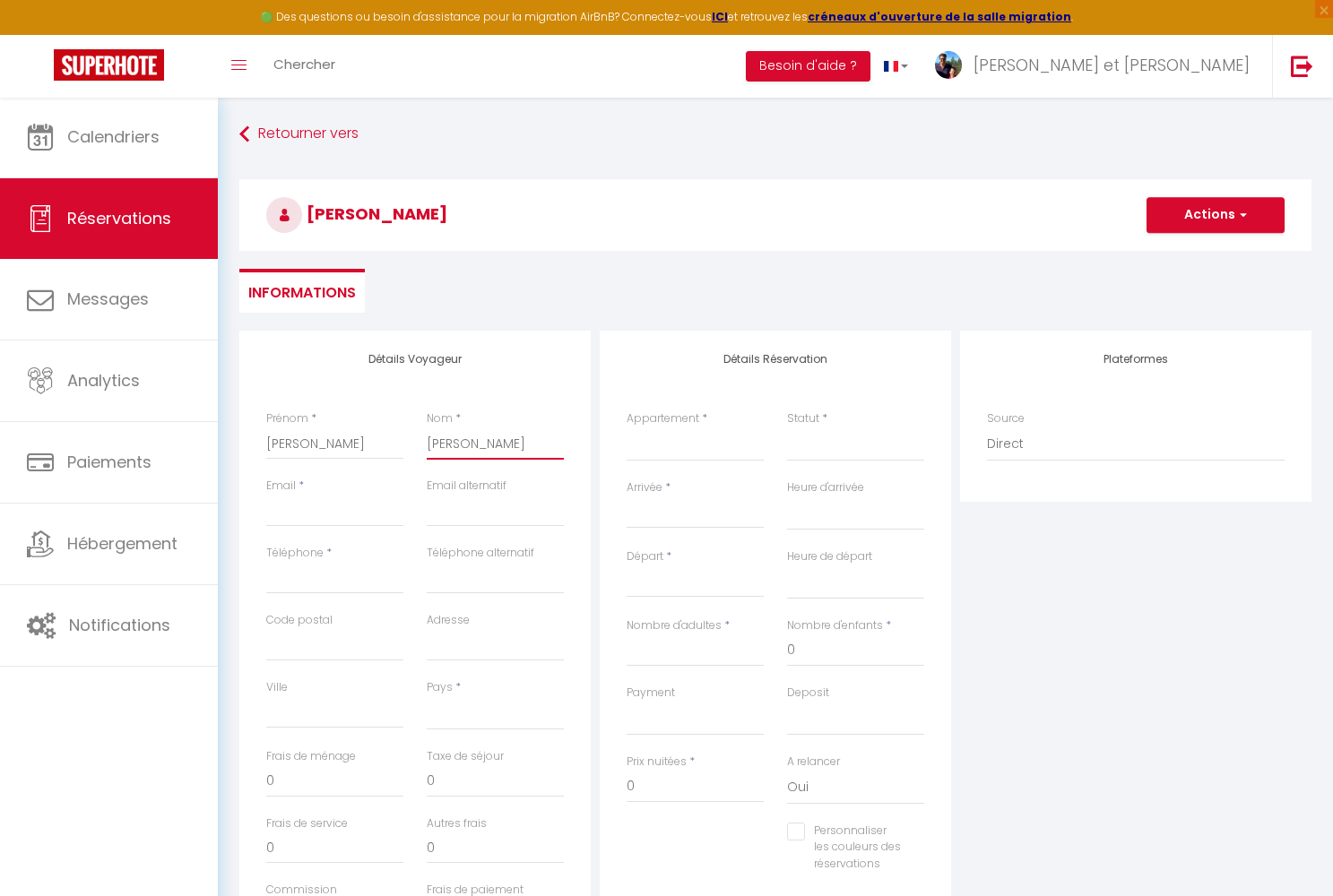
checkbox input "false"
type input "MICHELB"
select select
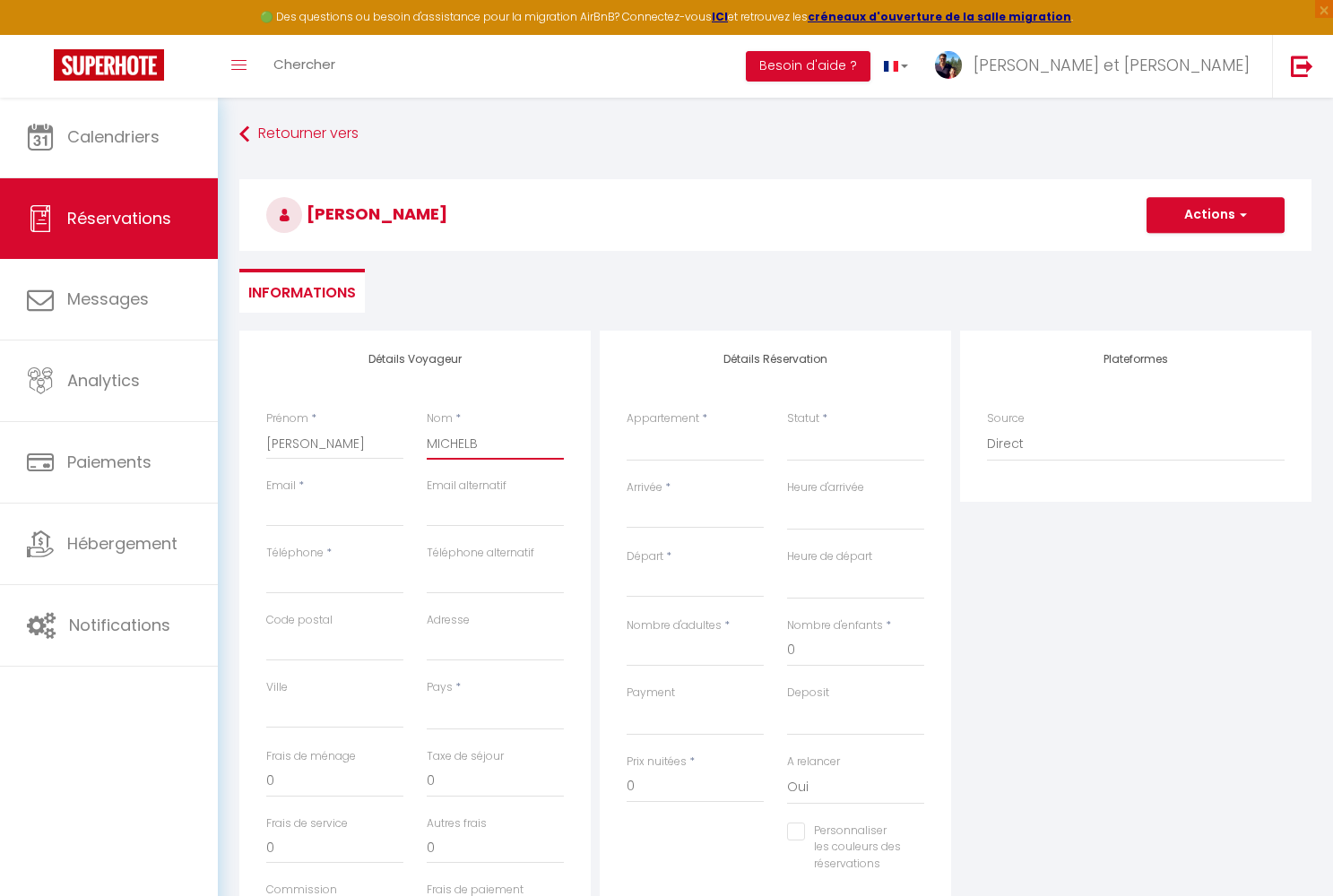
select select
checkbox input "false"
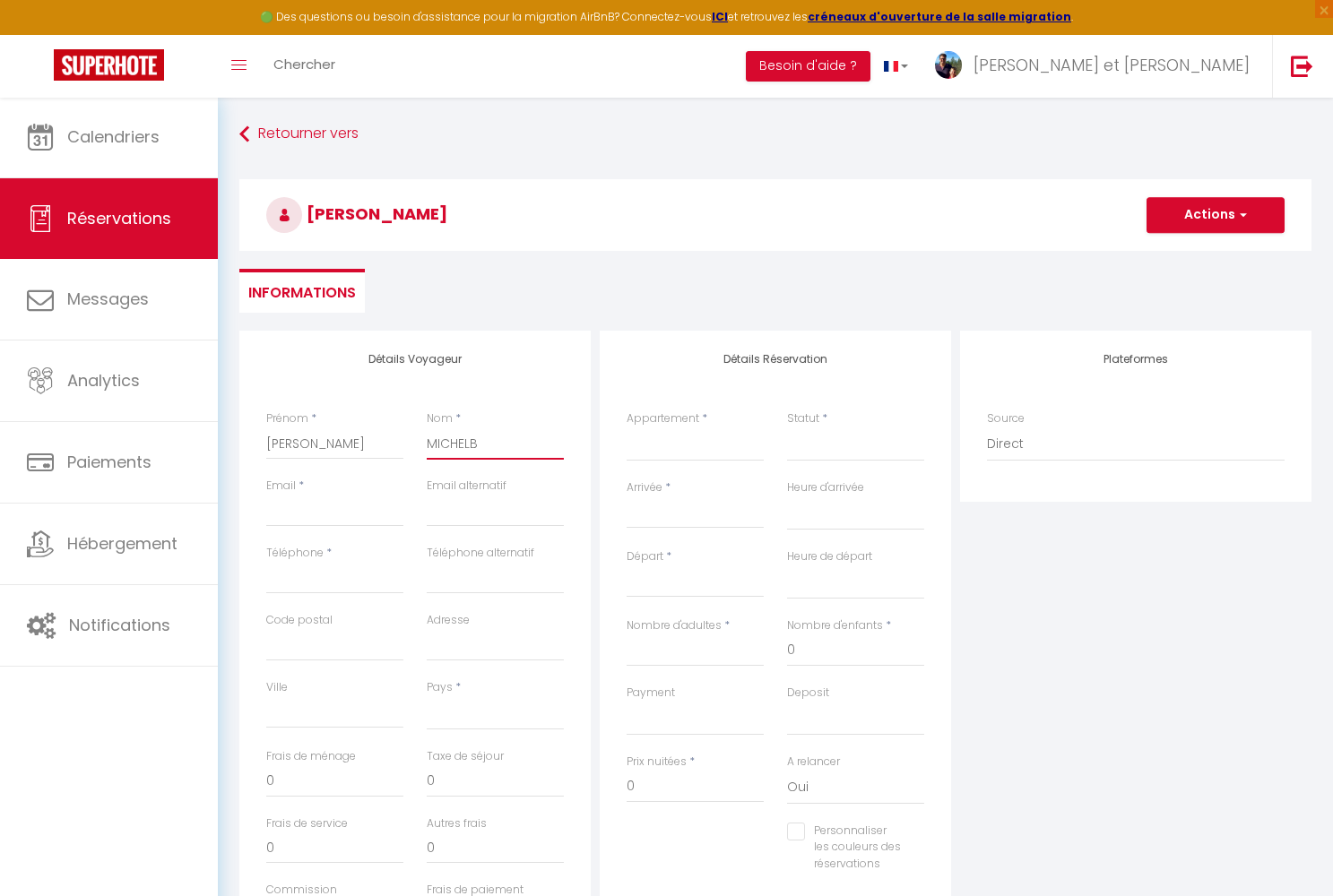
type input "MICHELBE"
select select
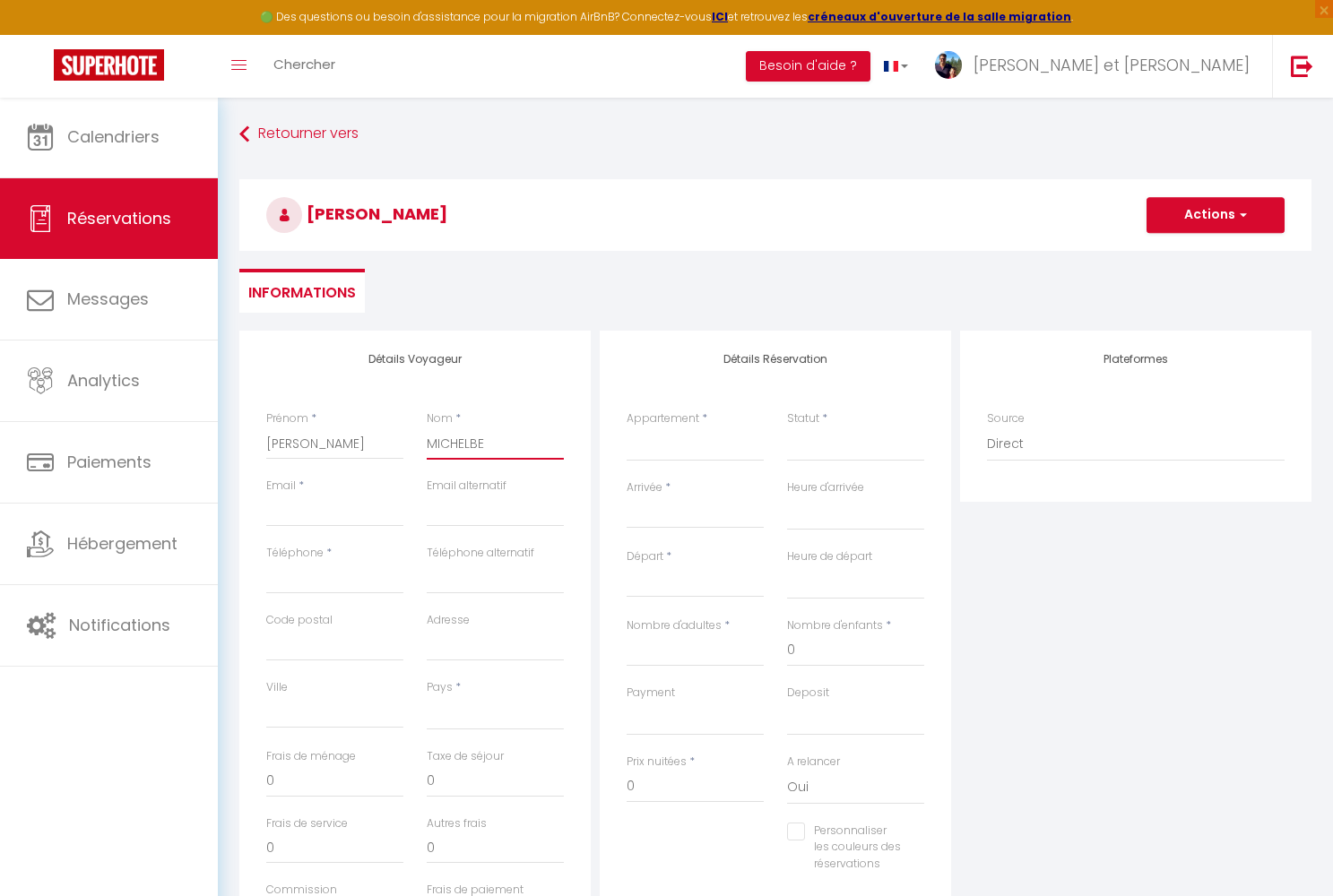
select select
checkbox input "false"
type input "MICHELBER"
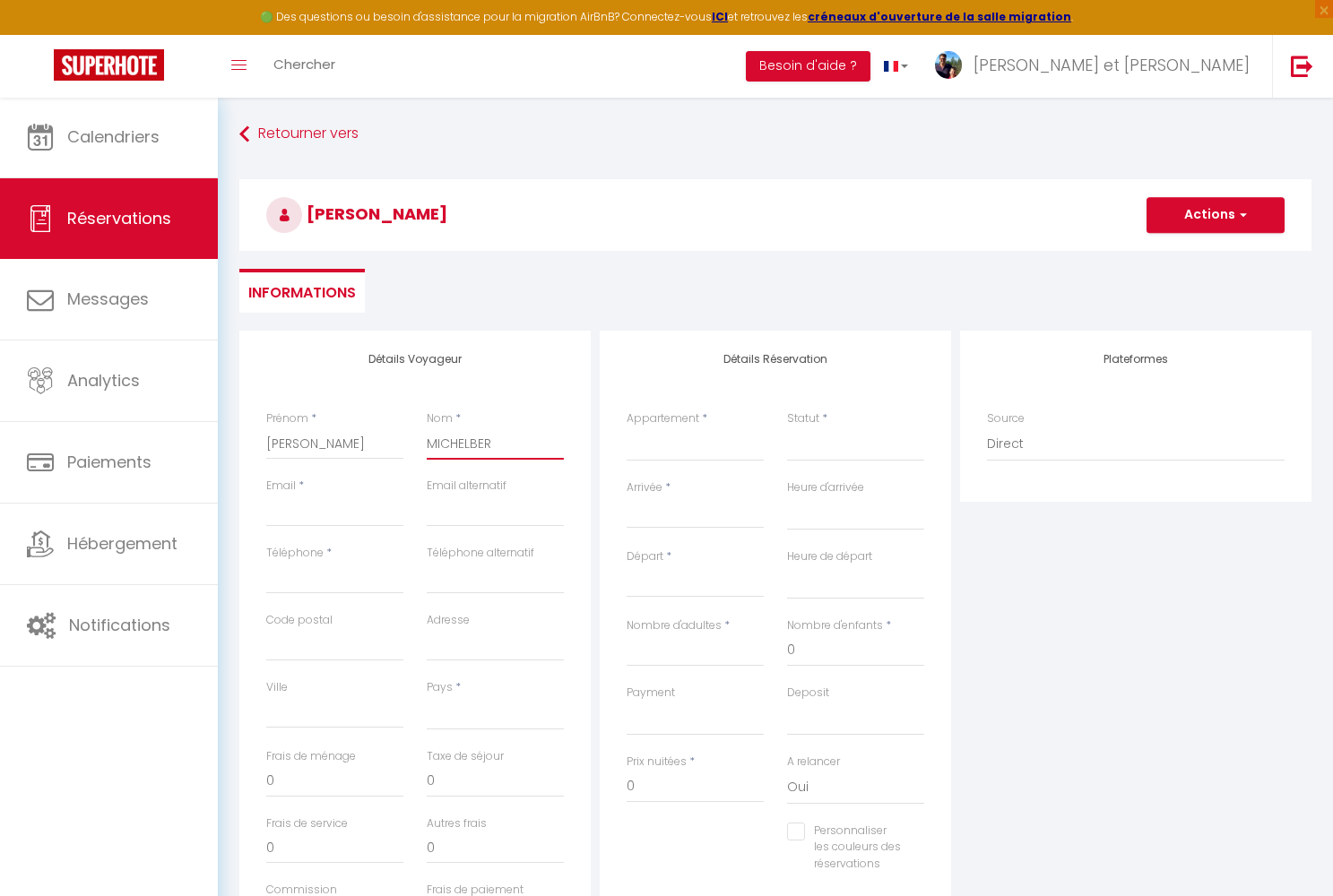
select select
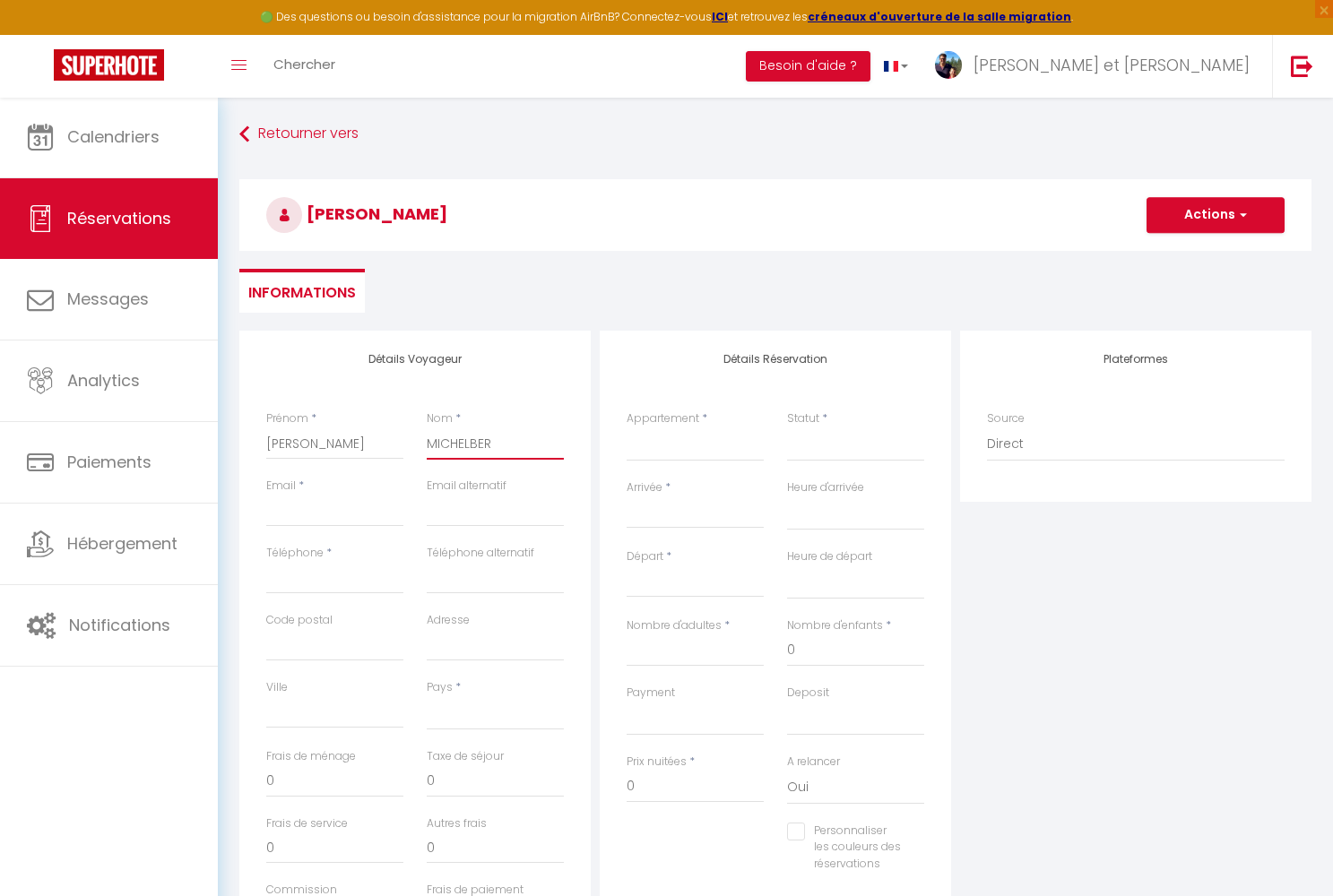
select select
checkbox input "false"
type input "MICHELBERG"
select select
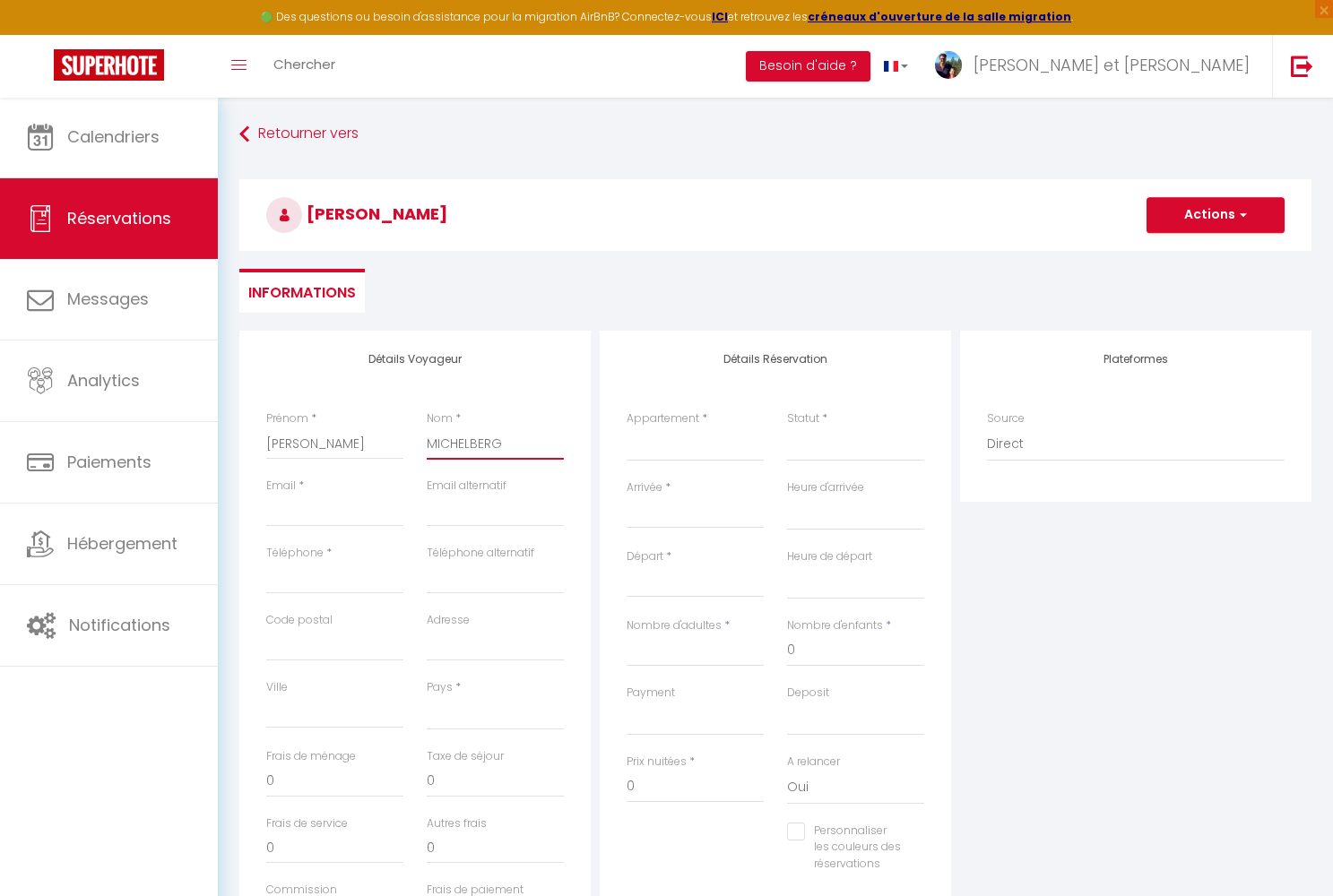
select select
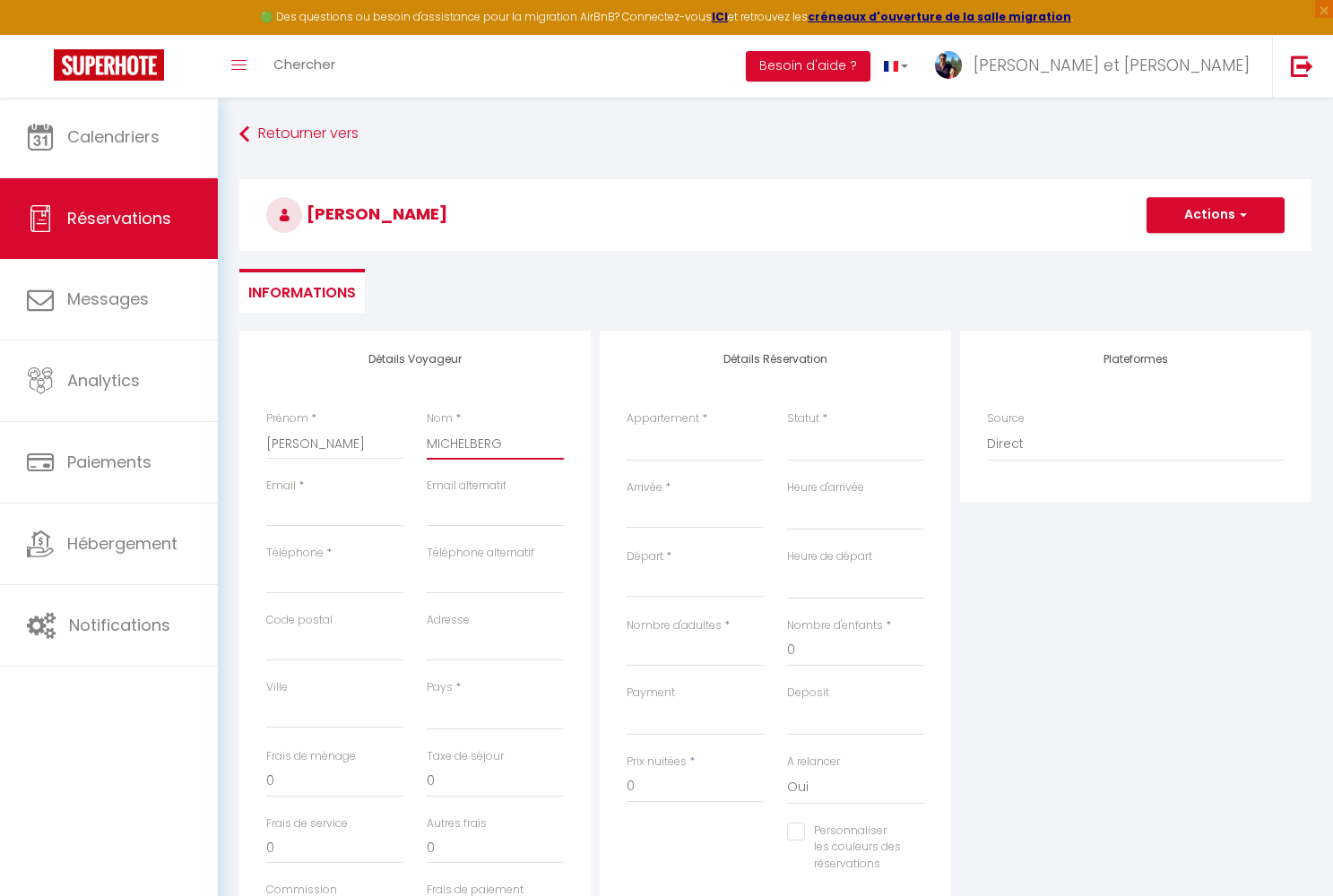
select select
checkbox input "false"
type input "MICHELBERGE"
select select
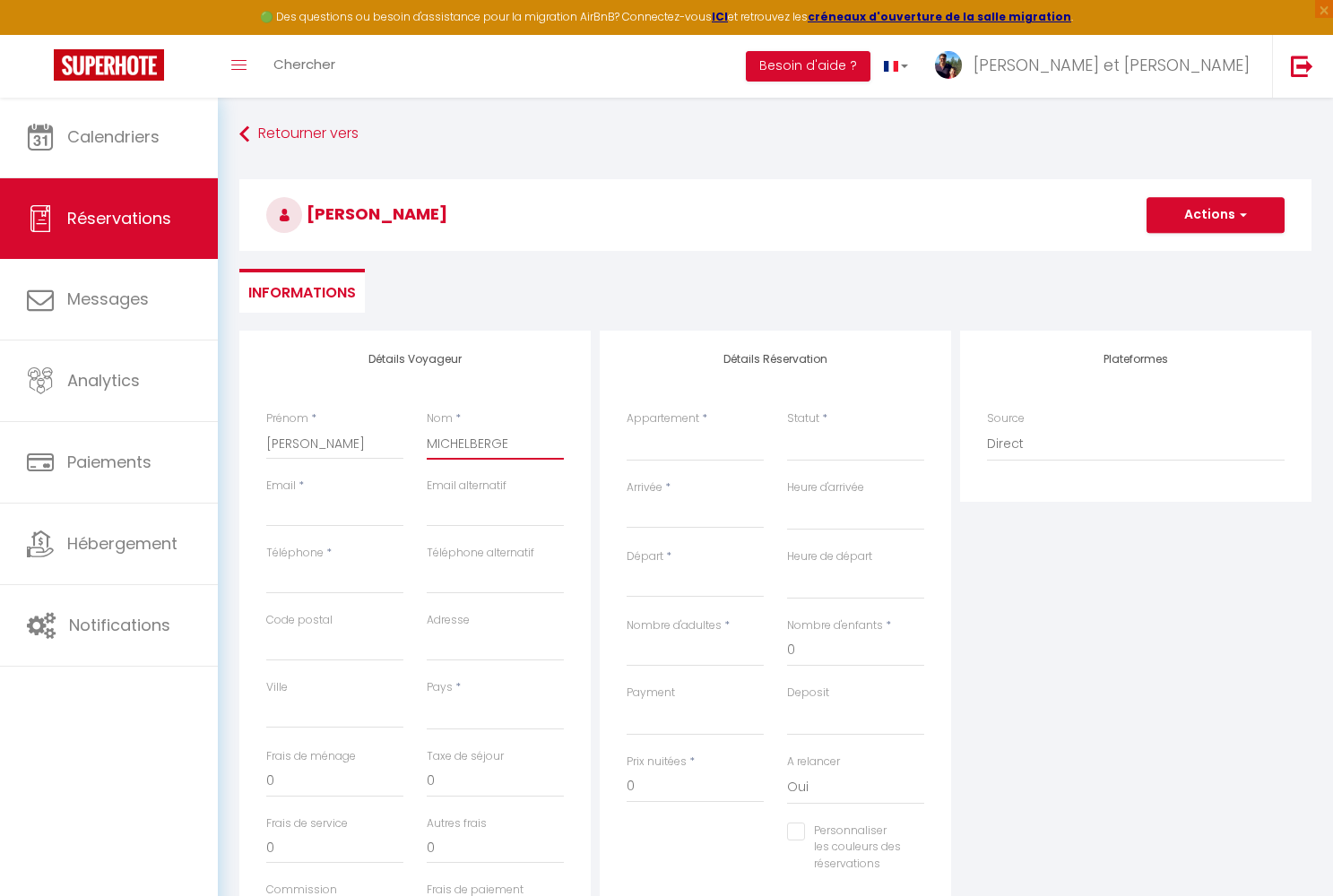
select select
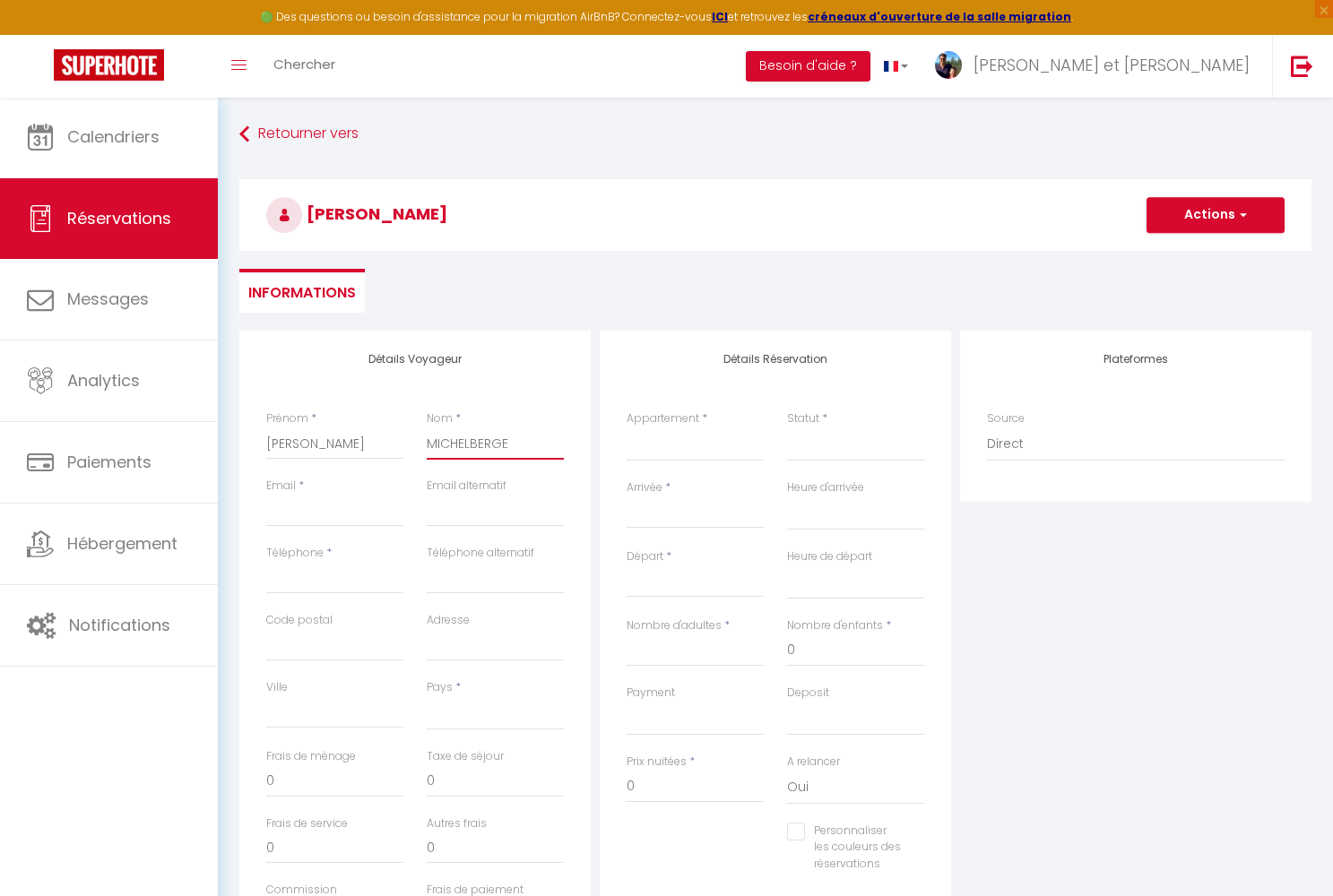
checkbox input "false"
type input "MICHELBERGER"
select select
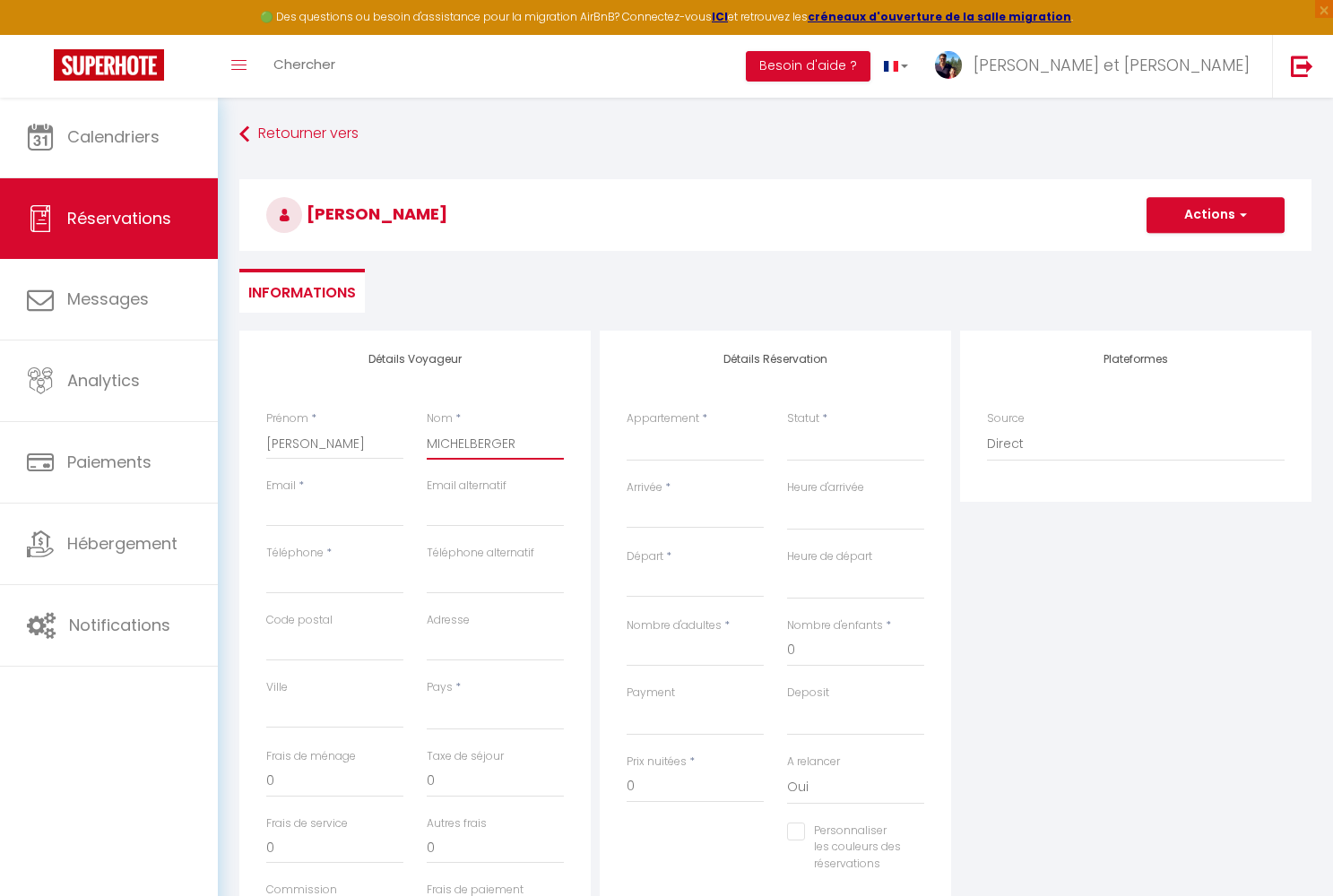
select select
checkbox input "false"
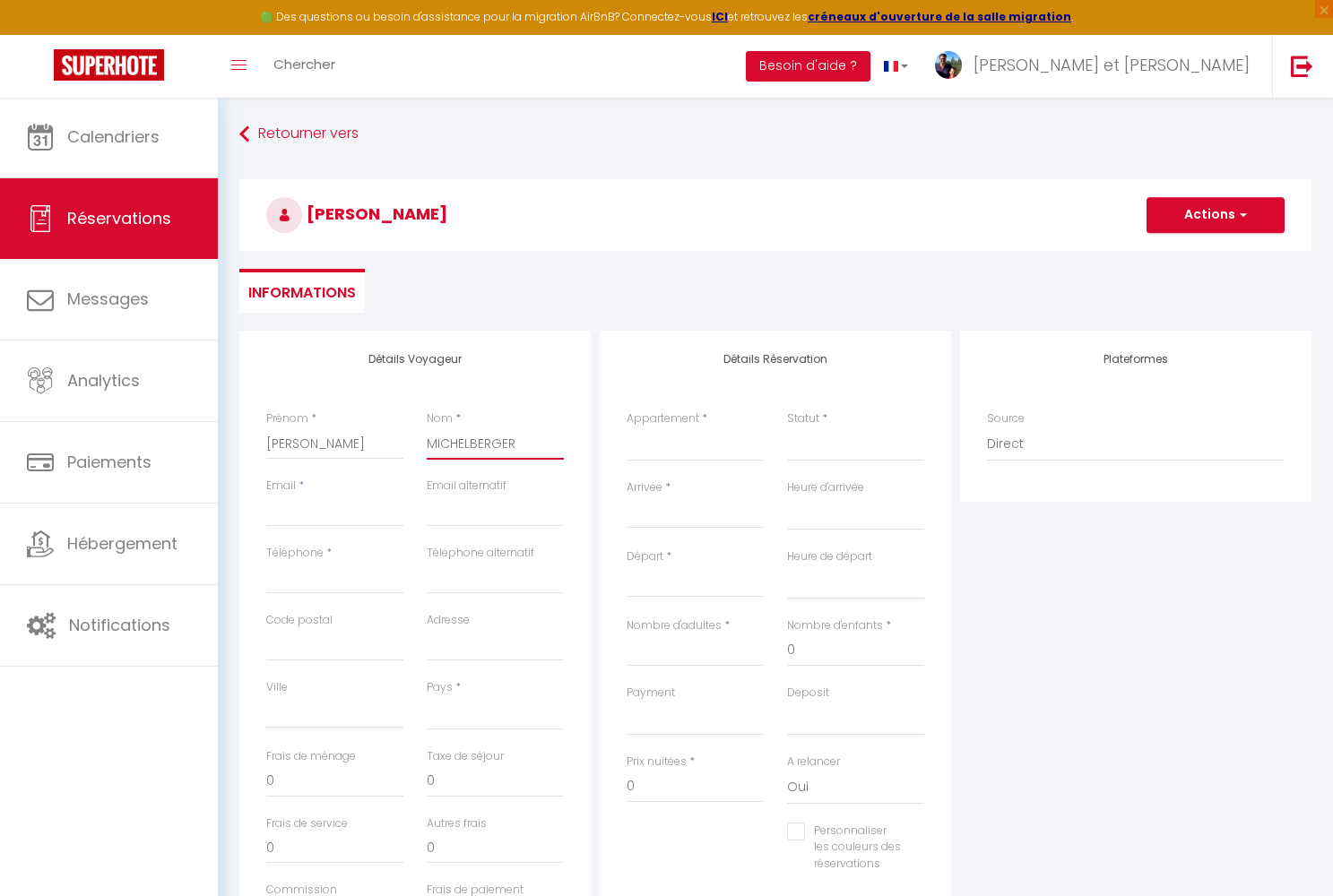
type input "MICHELBERGER"
type input "s"
select select
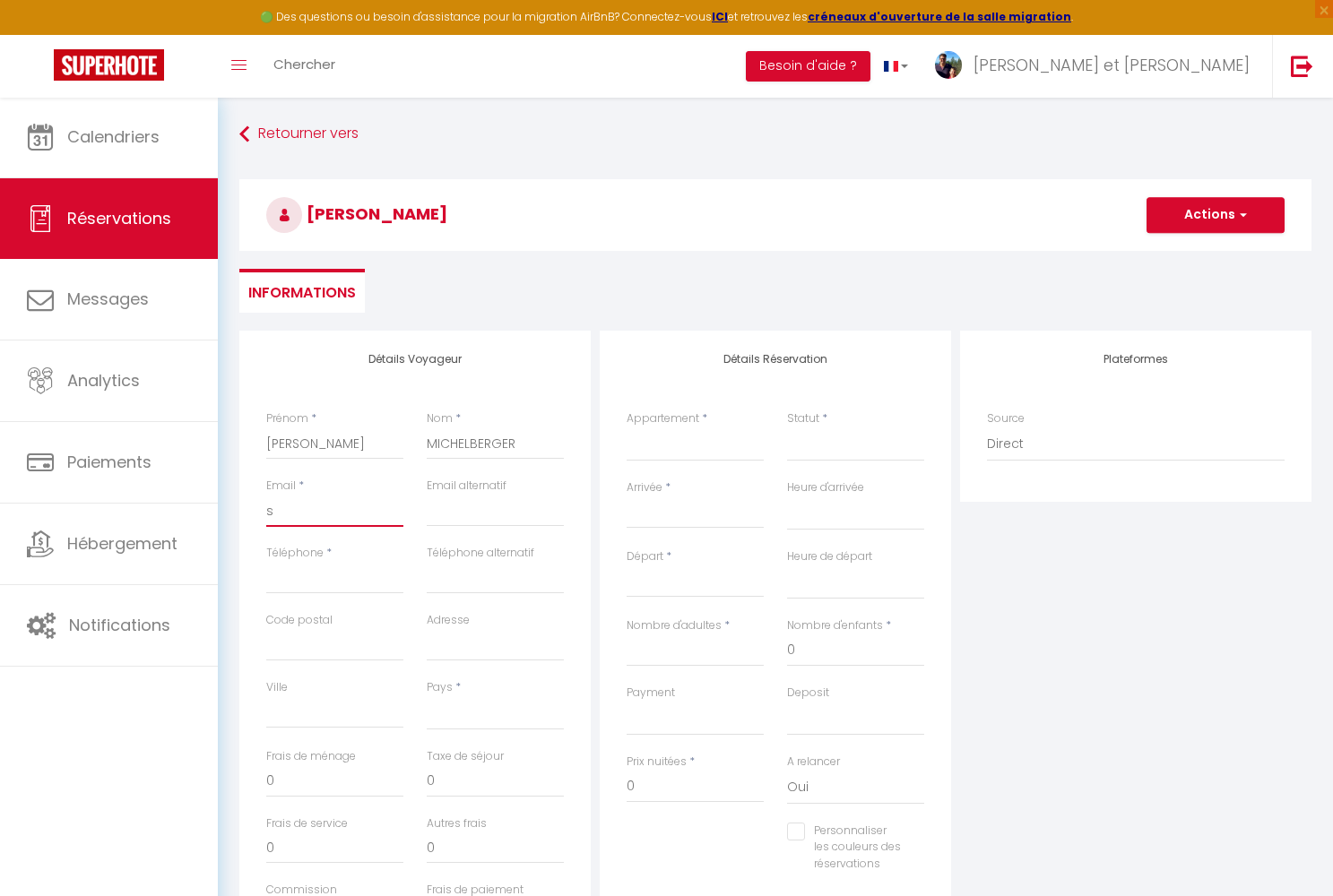
select select
checkbox input "false"
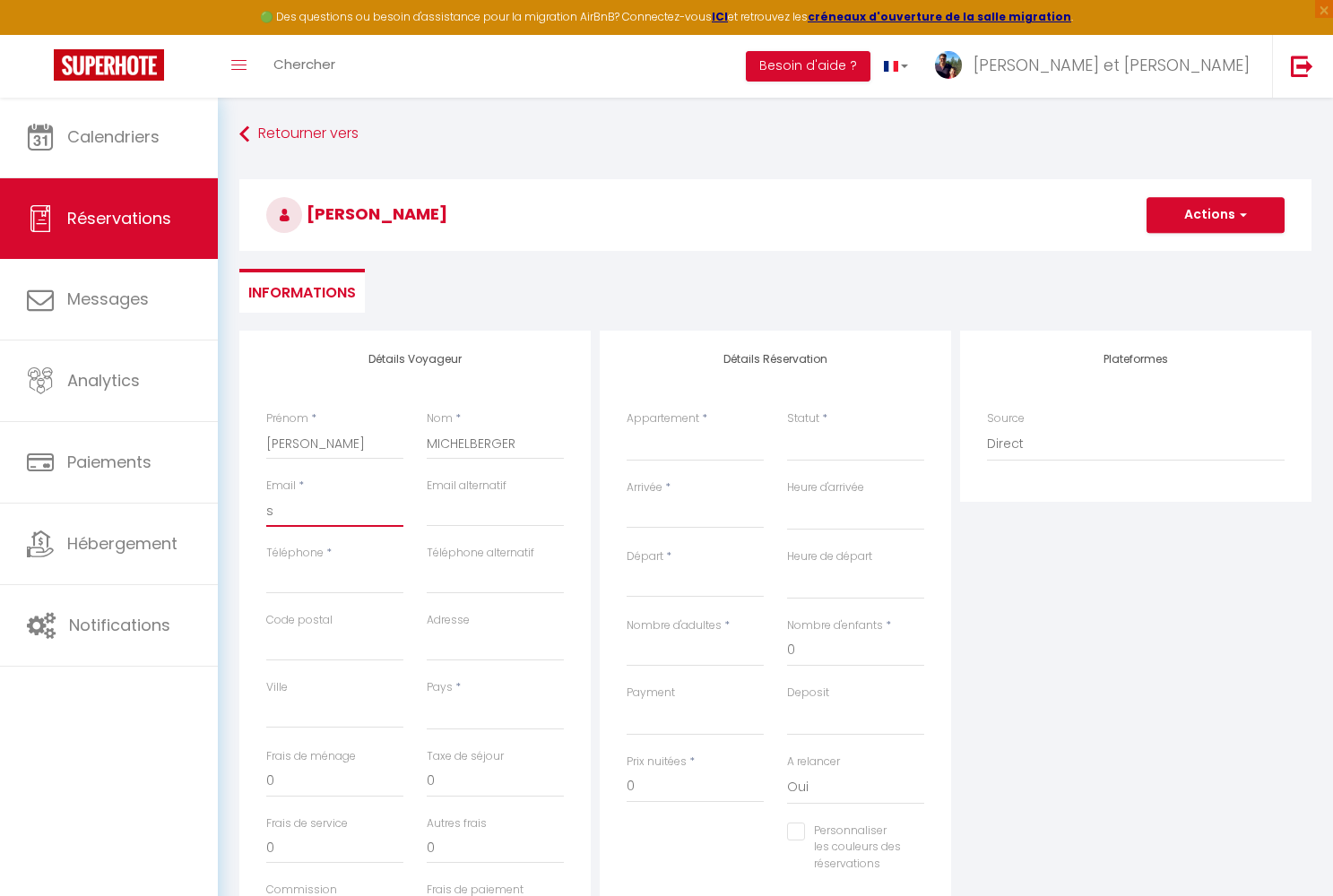
type input "sv"
select select
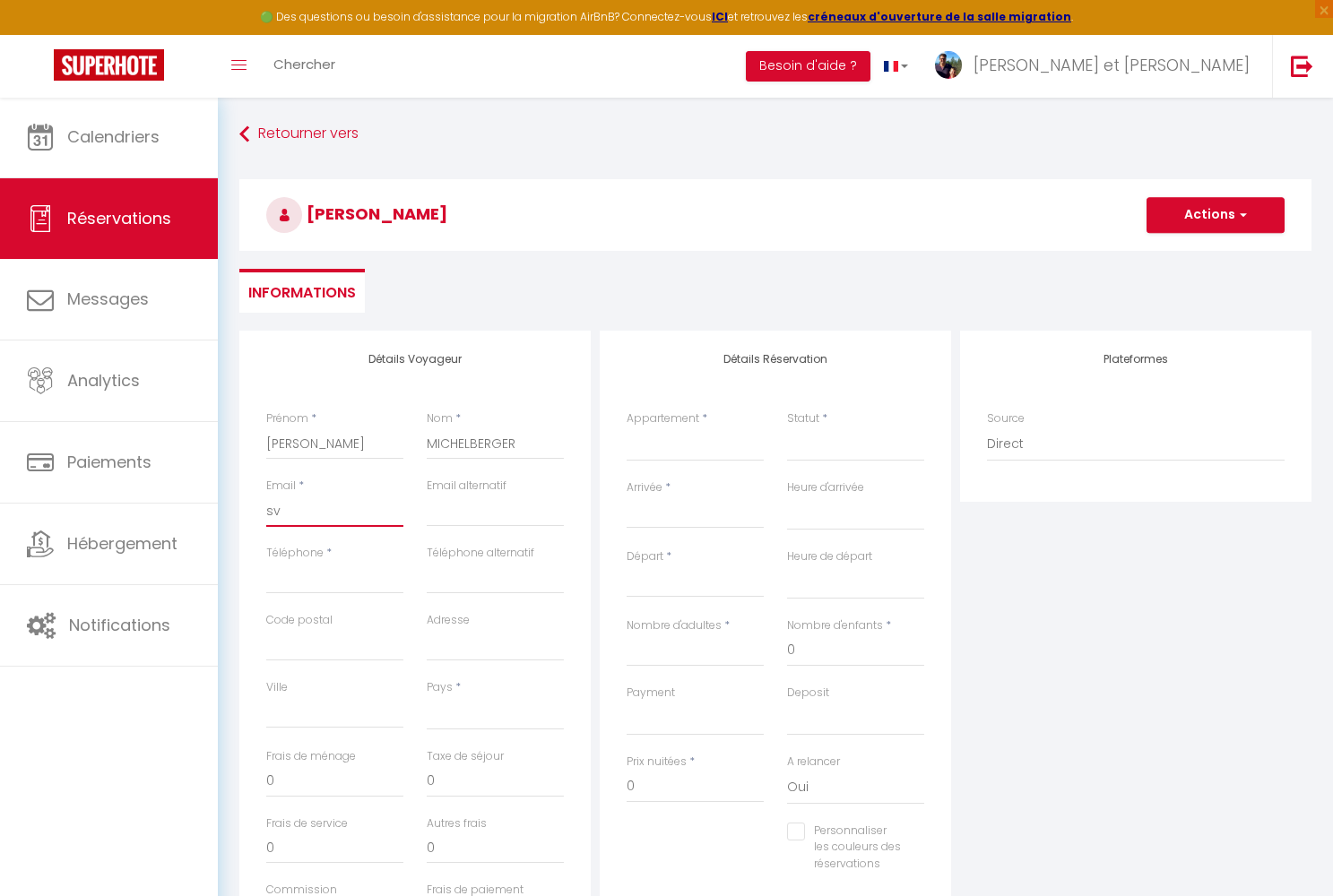
select select
checkbox input "false"
type input "sve"
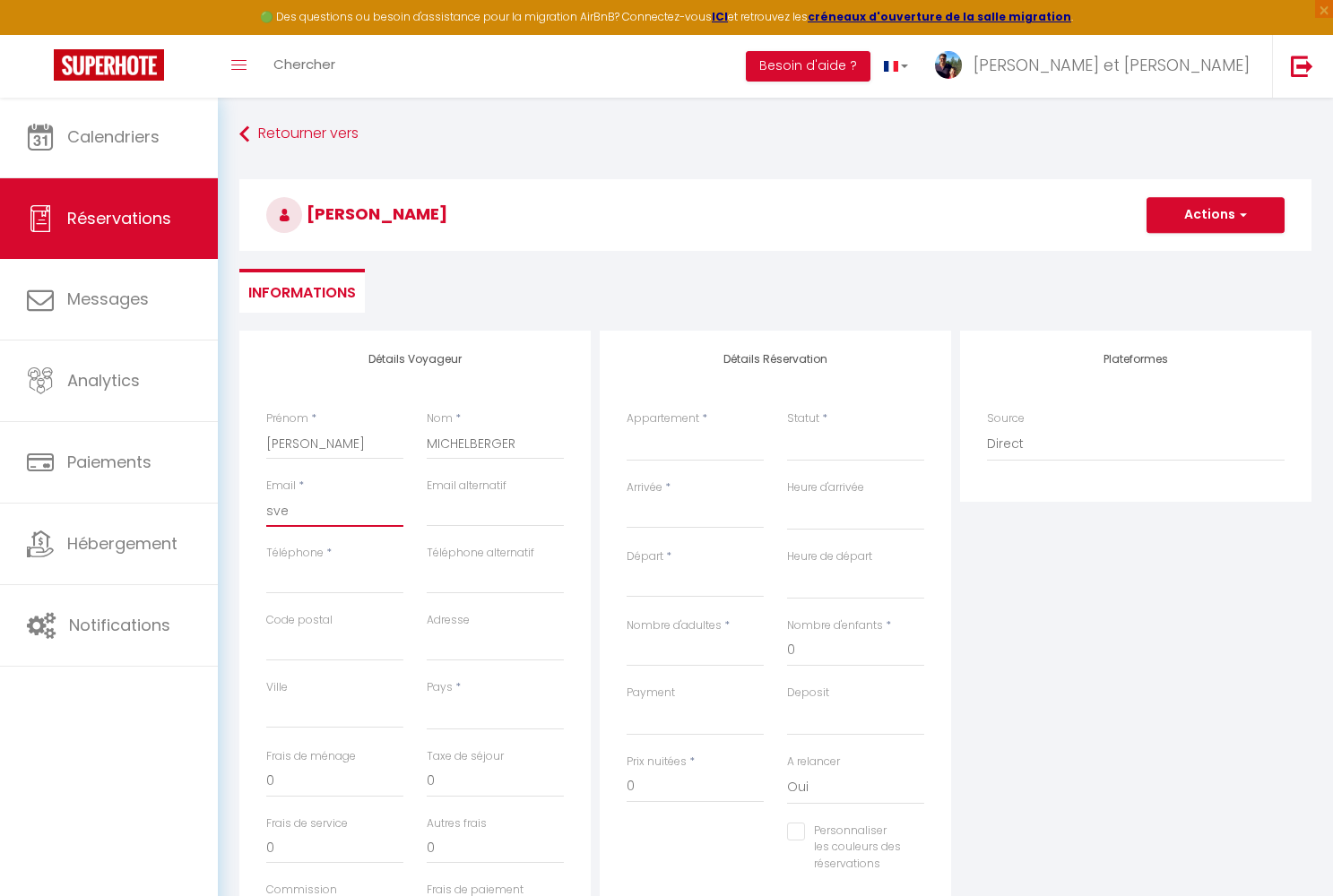
select select
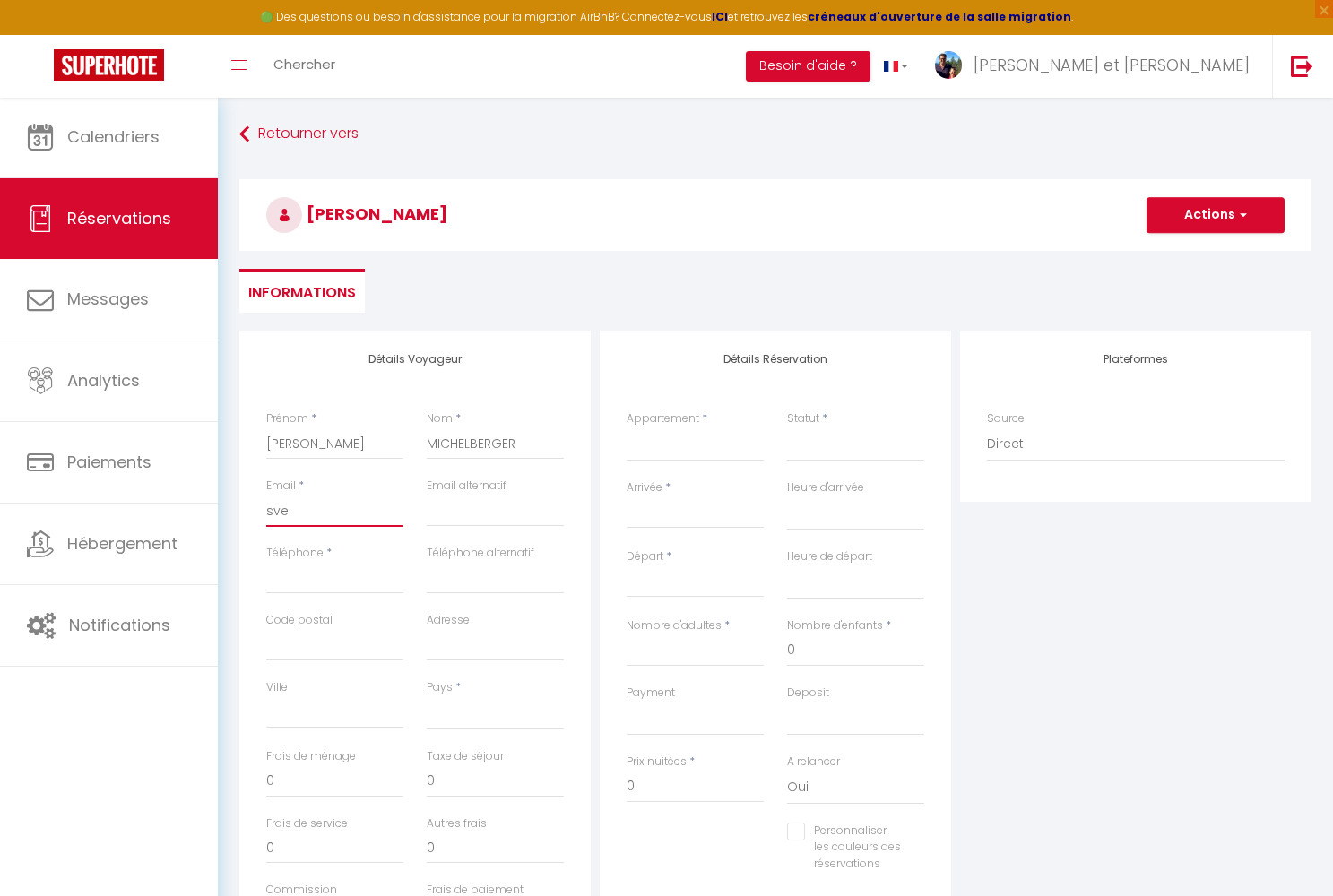
select select
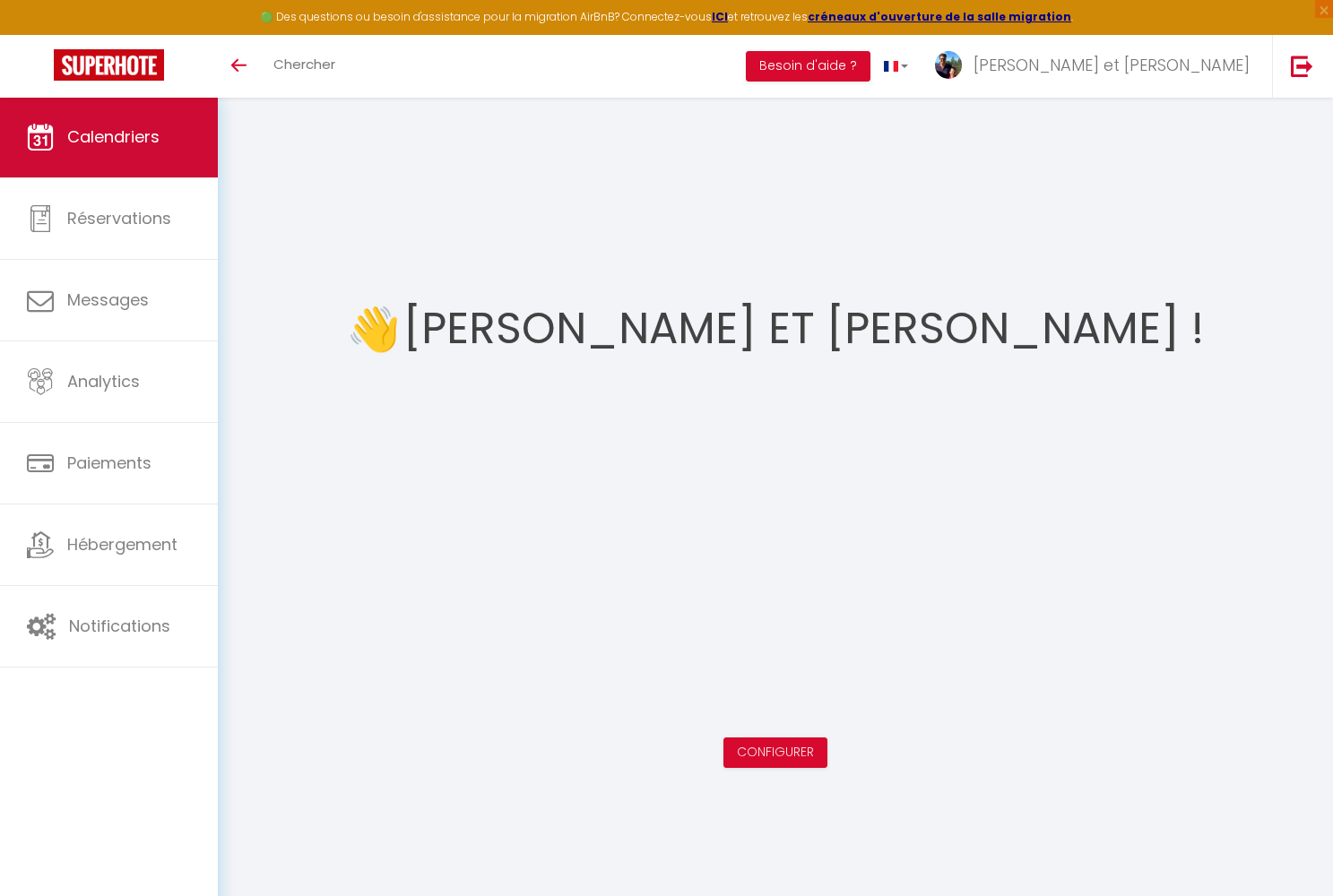
click at [162, 147] on link "Calendriers" at bounding box center [108, 136] width 218 height 80
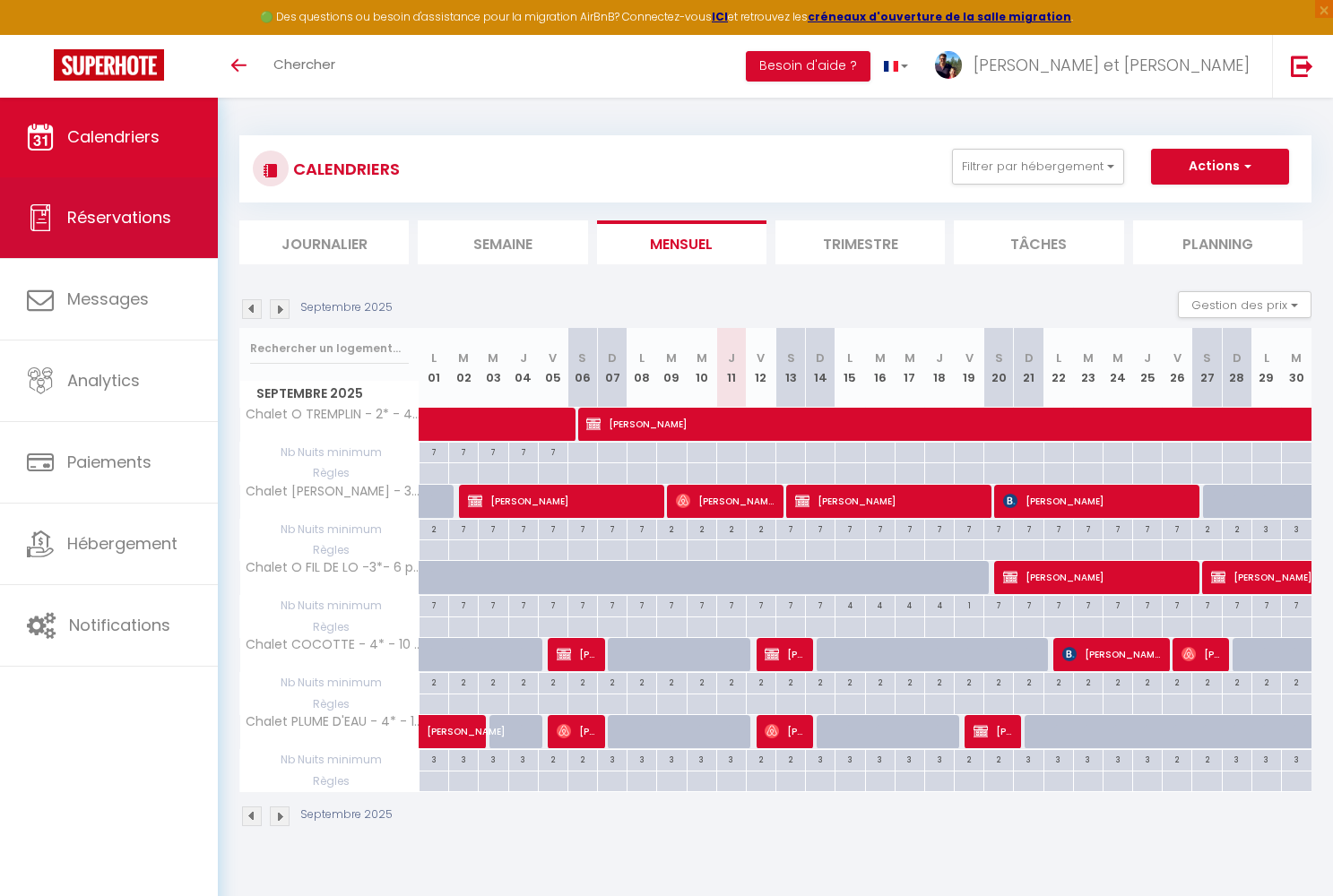
click at [81, 225] on span "Réservations" at bounding box center [118, 217] width 104 height 23
select select "not_cancelled"
